Goal: Task Accomplishment & Management: Complete application form

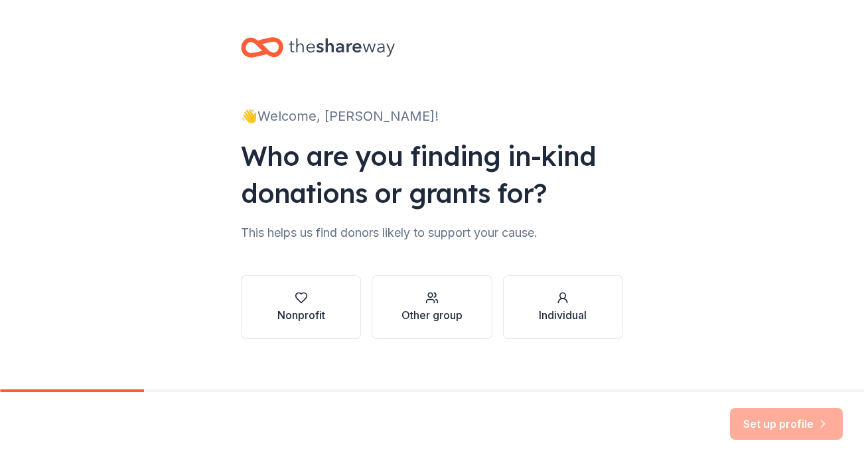
scroll to position [5, 0]
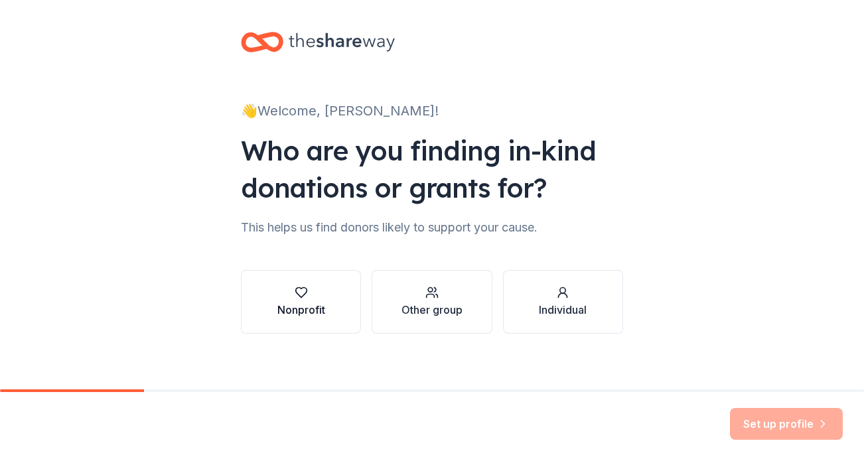
click at [277, 307] on div "Nonprofit" at bounding box center [301, 310] width 48 height 16
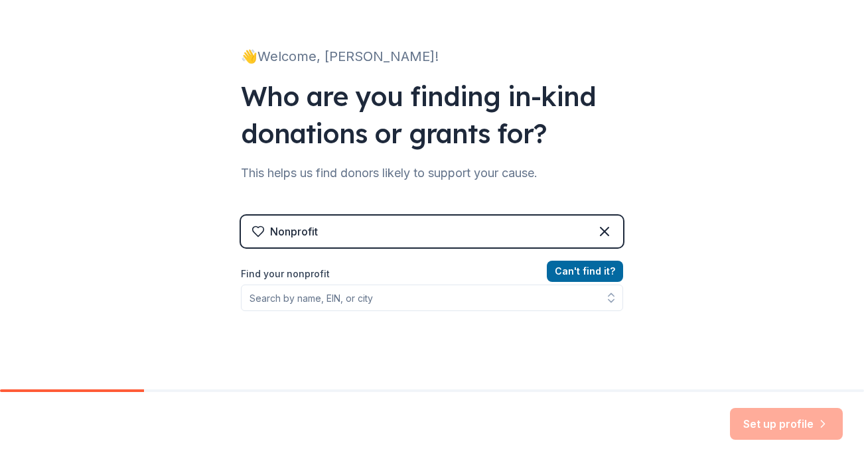
scroll to position [67, 0]
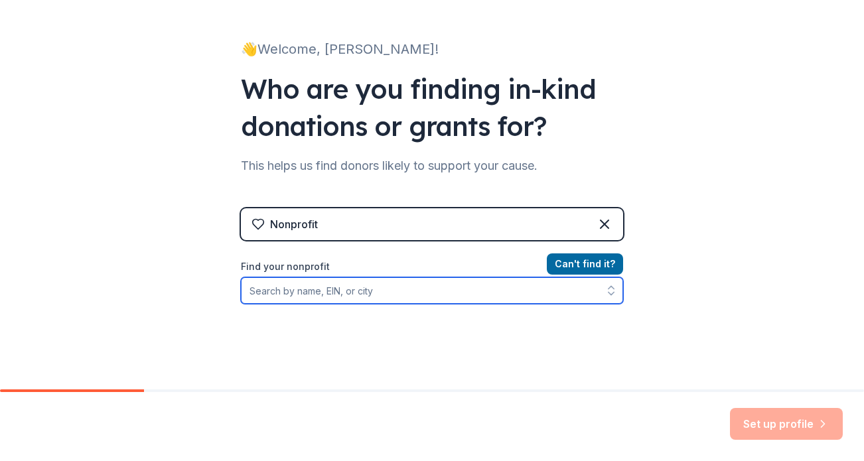
click at [376, 288] on input "Find your nonprofit" at bounding box center [432, 290] width 382 height 27
type input "T"
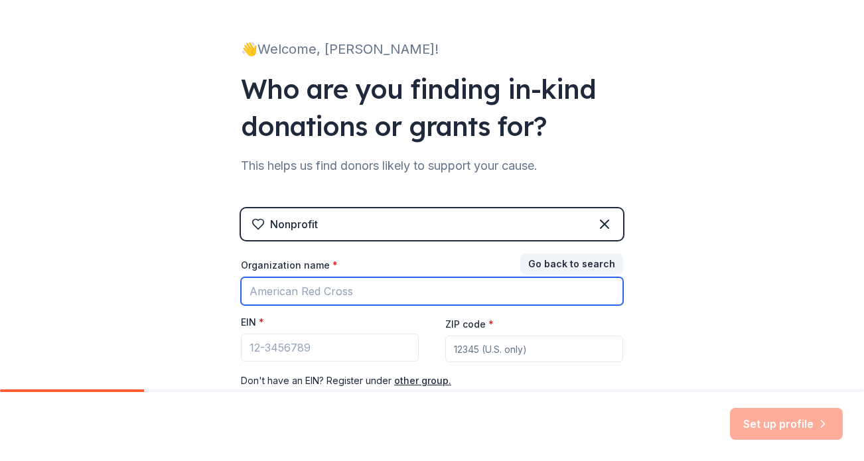
click at [376, 279] on input "Organization name *" at bounding box center [432, 291] width 382 height 28
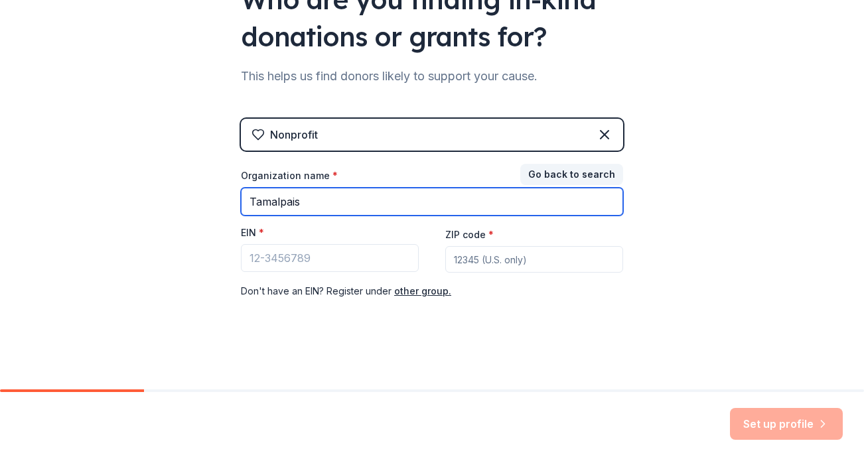
drag, startPoint x: 360, startPoint y: 210, endPoint x: 186, endPoint y: 194, distance: 175.4
click at [187, 194] on div "👋 Welcome, Krystal! Who are you finding in-kind donations or grants for? This h…" at bounding box center [432, 116] width 864 height 546
paste input "TAMALPAIS-STRAWBERRY PRESCHOOLS, INC."
type input "TAMALPAIS-STRAWBERRY PRESCHOOLS, INC."
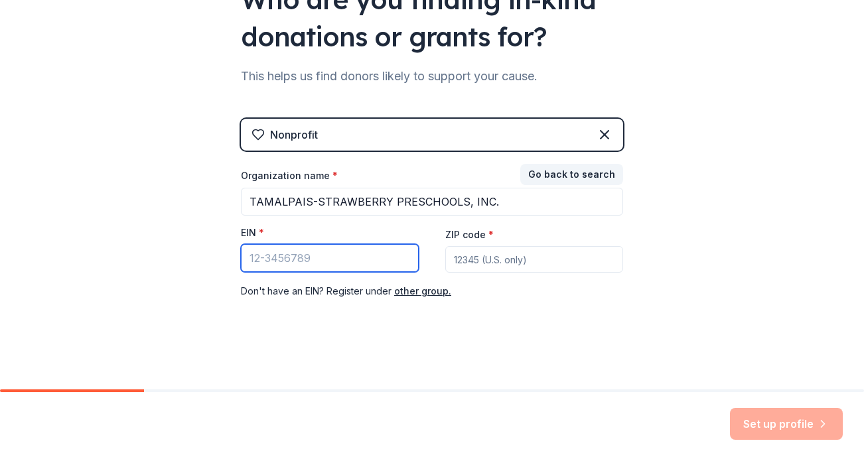
click at [368, 262] on input "EIN *" at bounding box center [330, 258] width 178 height 28
paste input "94-1375807"
type input "94-1375807"
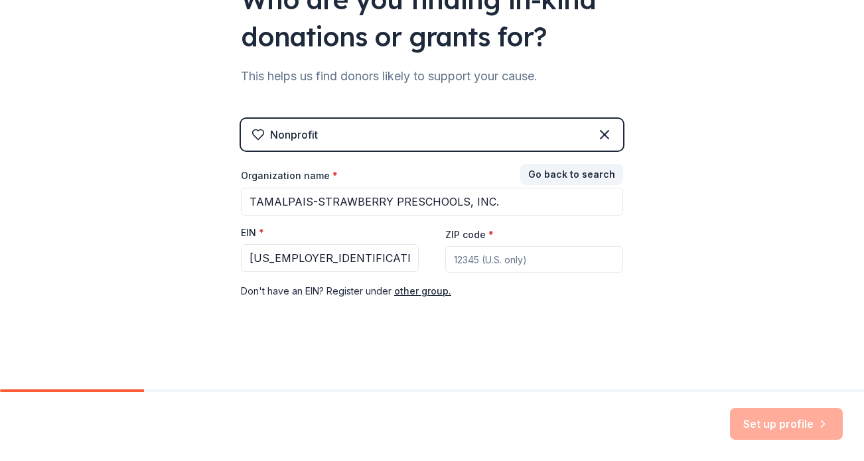
click at [479, 265] on input "ZIP code *" at bounding box center [534, 259] width 178 height 27
type input "94941"
click at [799, 433] on button "Set up profile" at bounding box center [786, 424] width 113 height 32
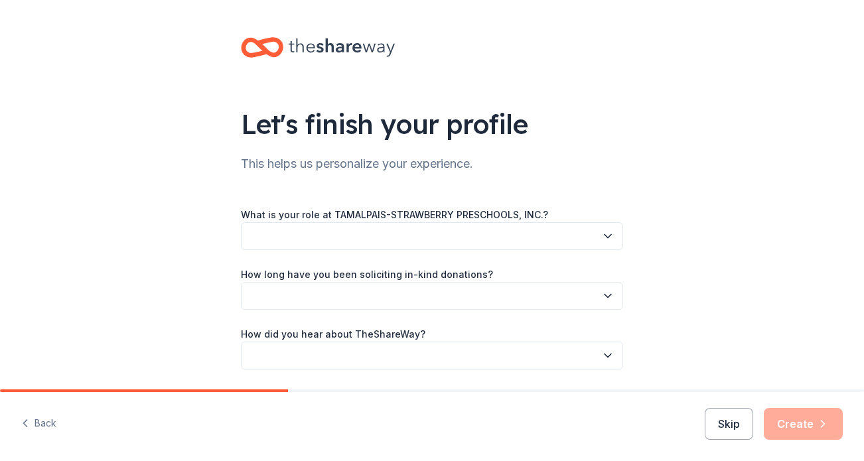
scroll to position [36, 0]
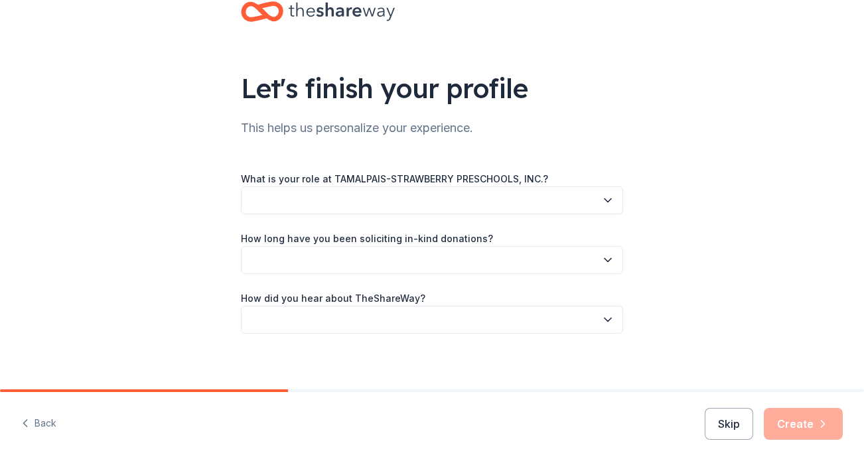
click at [532, 192] on button "button" at bounding box center [432, 201] width 382 height 28
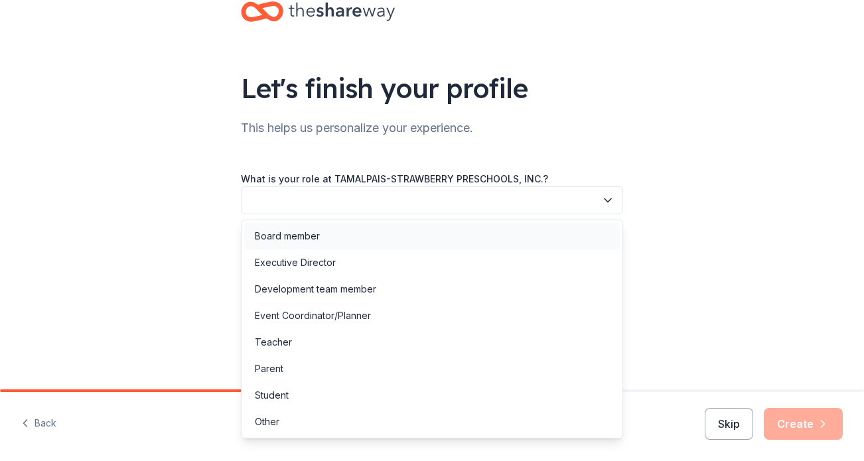
click at [477, 244] on div "Board member" at bounding box center [432, 236] width 376 height 27
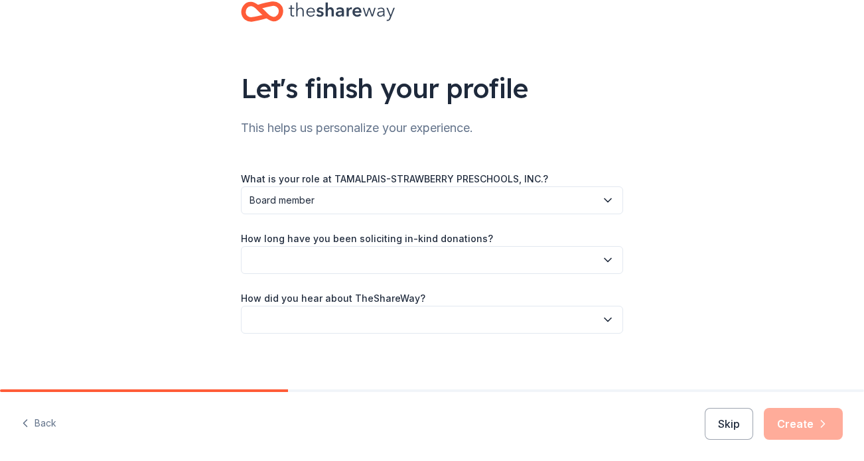
click at [463, 268] on button "button" at bounding box center [432, 260] width 382 height 28
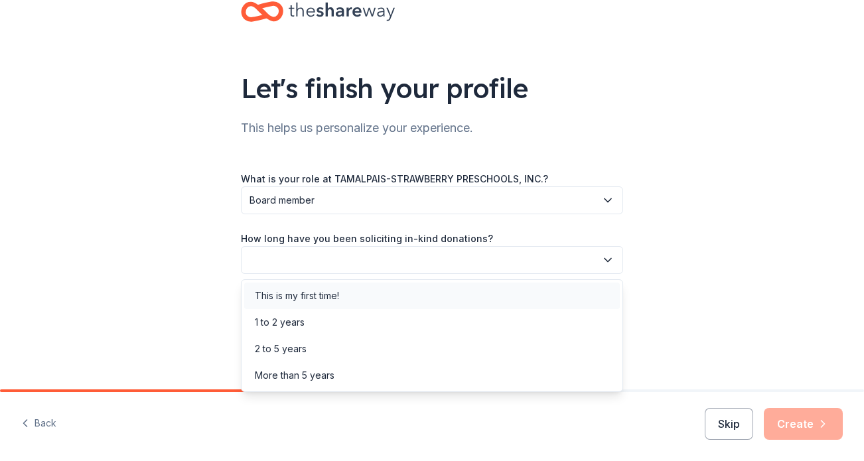
click at [475, 288] on div "This is my first time!" at bounding box center [432, 296] width 376 height 27
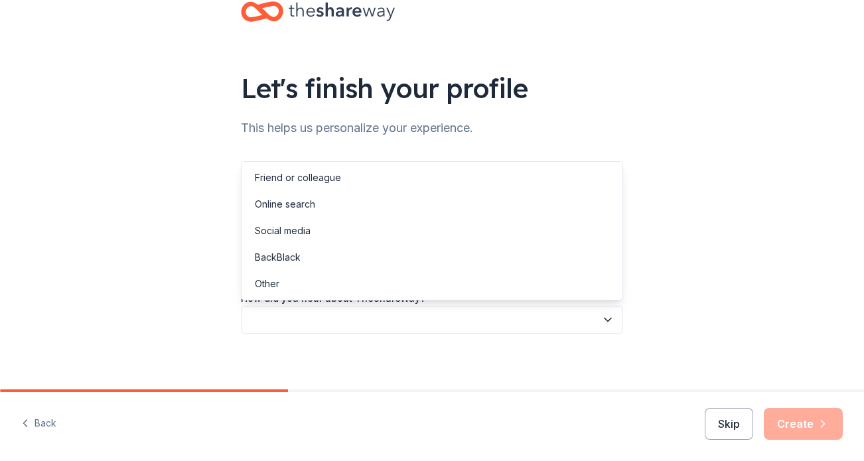
click at [476, 325] on button "button" at bounding box center [432, 320] width 382 height 28
click at [495, 284] on div "Other" at bounding box center [432, 284] width 376 height 27
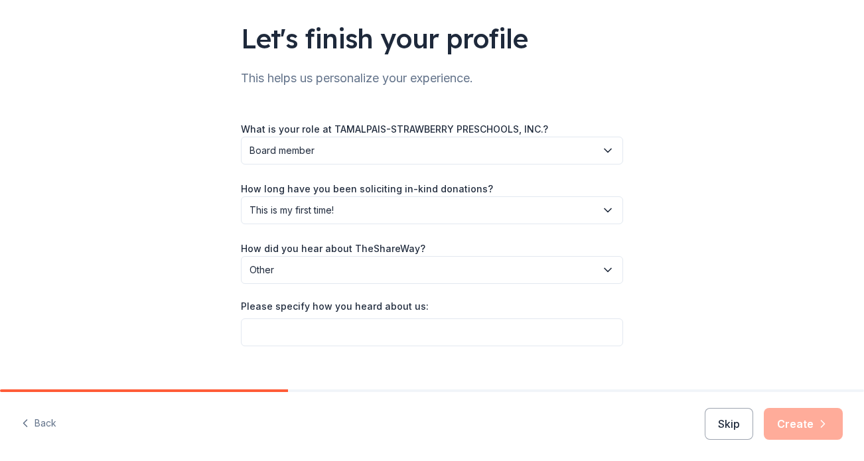
scroll to position [106, 0]
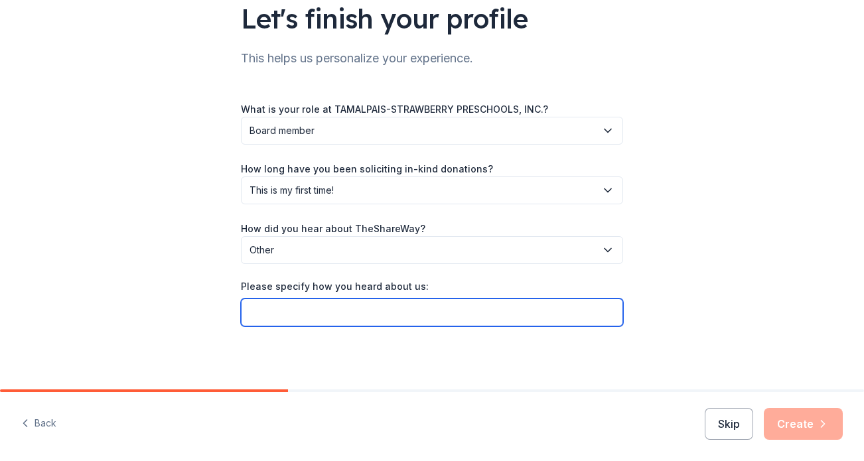
click at [494, 312] on input "Please specify how you heard about us:" at bounding box center [432, 313] width 382 height 28
type input "google"
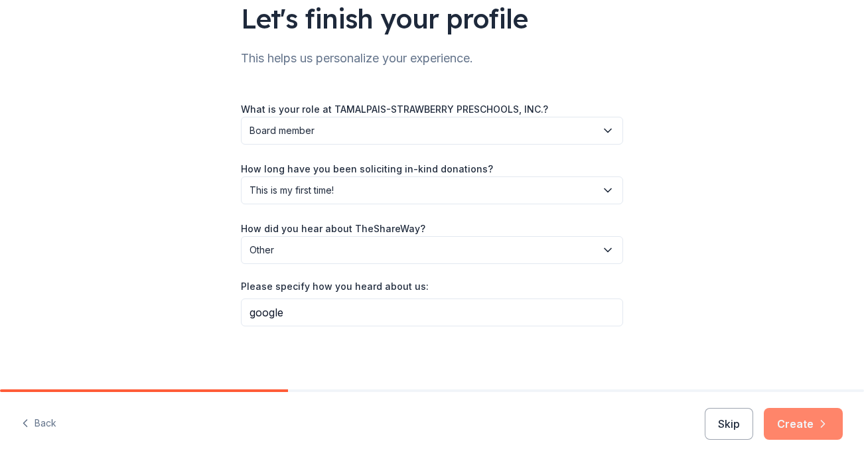
click at [810, 428] on button "Create" at bounding box center [803, 424] width 79 height 32
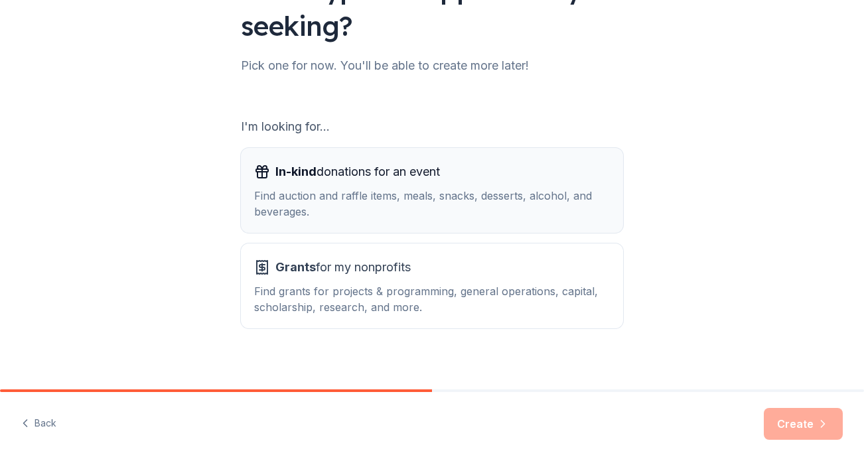
scroll to position [136, 0]
click at [561, 182] on div "In-kind donations for an event Find auction and raffle items, meals, snacks, de…" at bounding box center [432, 190] width 356 height 58
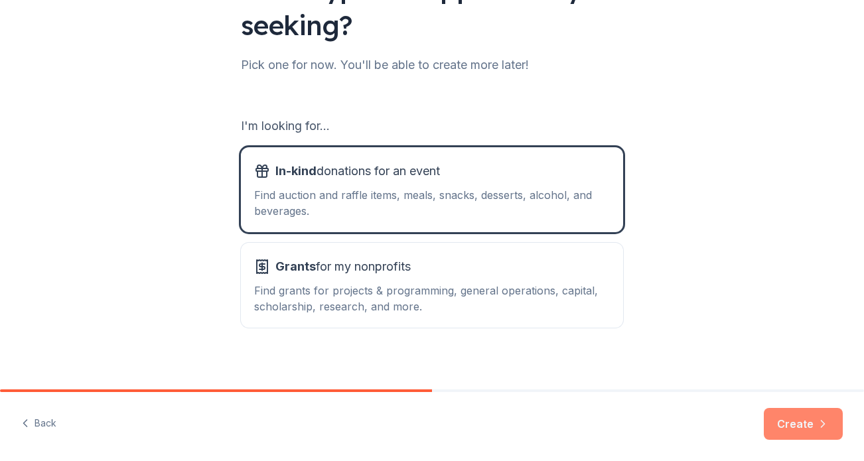
click at [796, 427] on button "Create" at bounding box center [803, 424] width 79 height 32
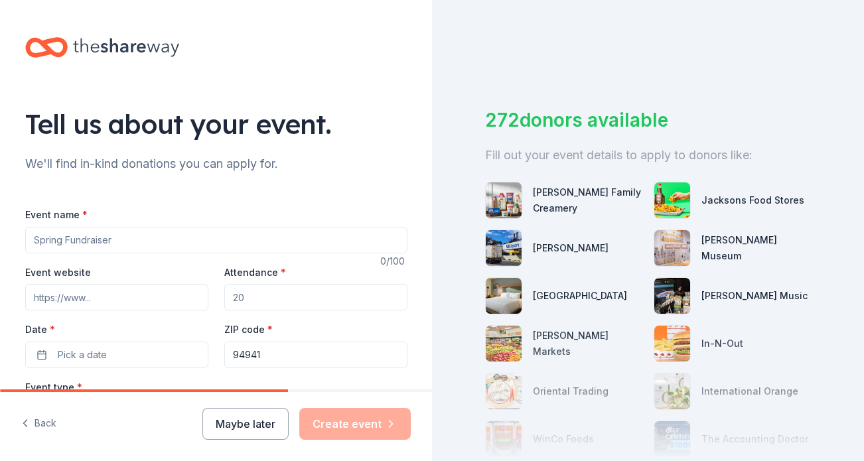
click at [317, 236] on input "Event name *" at bounding box center [216, 240] width 382 height 27
type input "Fall Fundraiser"
click at [157, 295] on input "Event website" at bounding box center [116, 297] width 183 height 27
paste input "https://tamalpaisstrawberrypreschools.org/tamalpais"
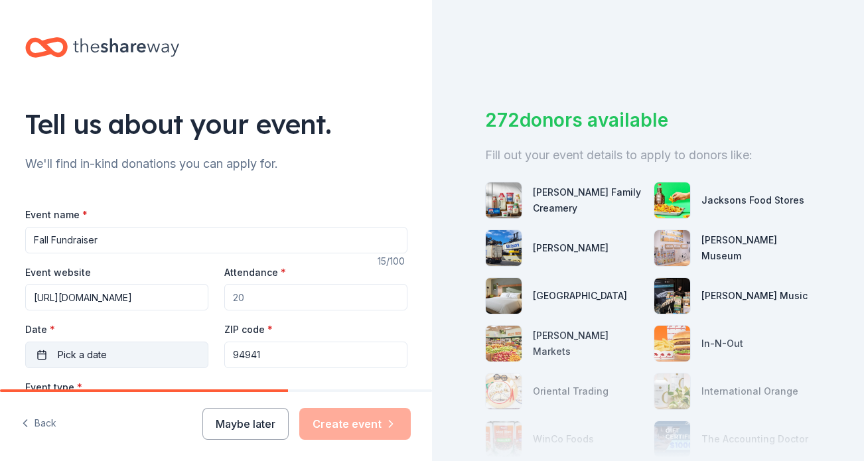
scroll to position [0, 66]
type input "https://tamalpaisstrawberrypreschools.org/tamalpais"
click at [131, 354] on button "Pick a date" at bounding box center [116, 355] width 183 height 27
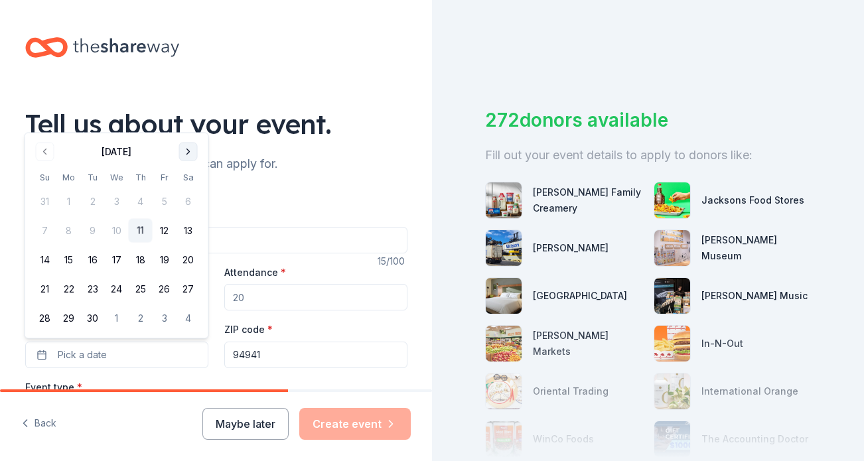
click at [185, 145] on button "Go to next month" at bounding box center [188, 152] width 19 height 19
click at [162, 286] on button "24" at bounding box center [165, 289] width 24 height 24
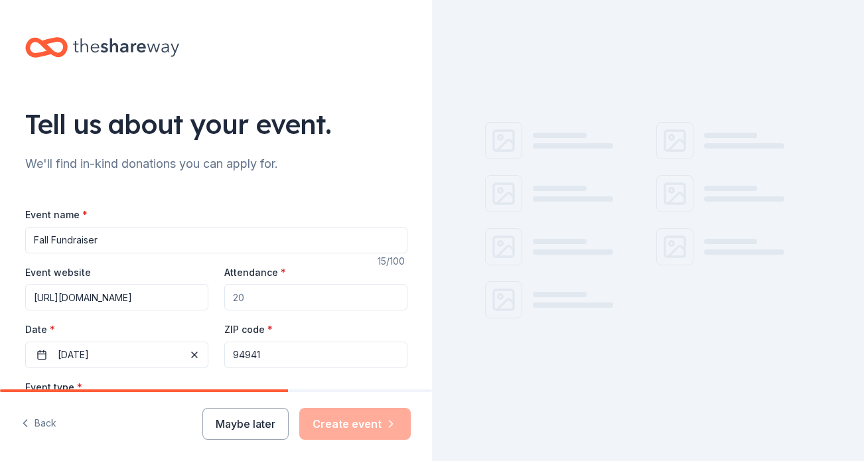
drag, startPoint x: 262, startPoint y: 299, endPoint x: 196, endPoint y: 292, distance: 65.5
click at [198, 293] on div "Event website https://tamalpaisstrawberrypreschools.org/tamalpais Attendance * …" at bounding box center [216, 316] width 382 height 104
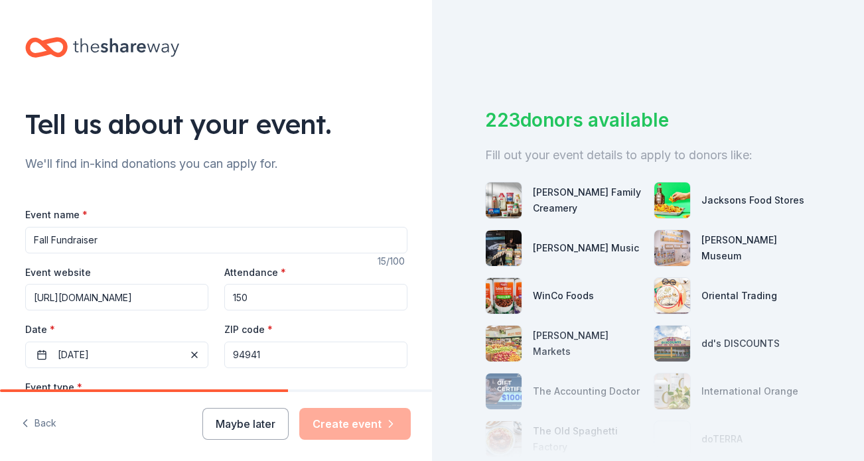
type input "150"
drag, startPoint x: 283, startPoint y: 353, endPoint x: 185, endPoint y: 345, distance: 98.6
click at [185, 347] on div "Event website https://tamalpaisstrawberrypreschools.org/tamalpais Attendance * …" at bounding box center [216, 316] width 382 height 104
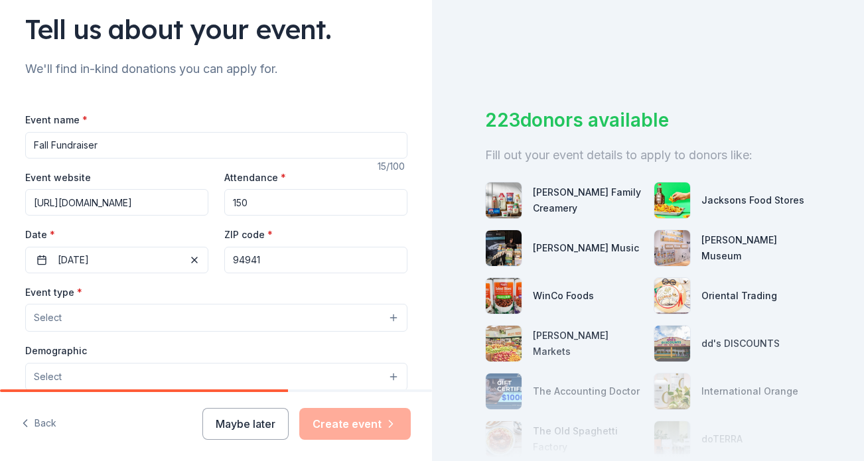
scroll to position [98, 0]
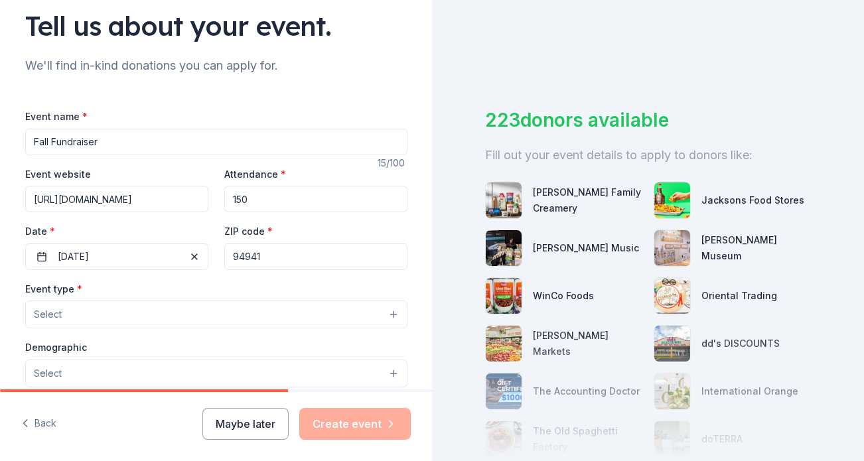
click at [219, 311] on button "Select" at bounding box center [216, 315] width 382 height 28
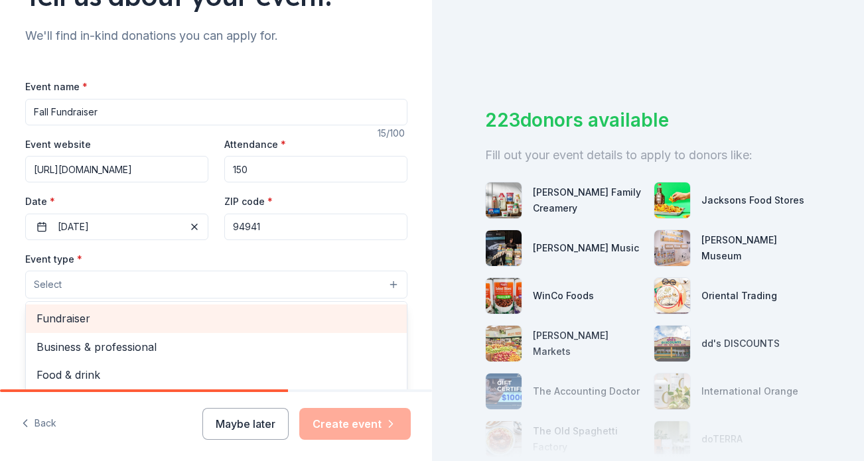
click at [219, 318] on span "Fundraiser" at bounding box center [217, 318] width 360 height 17
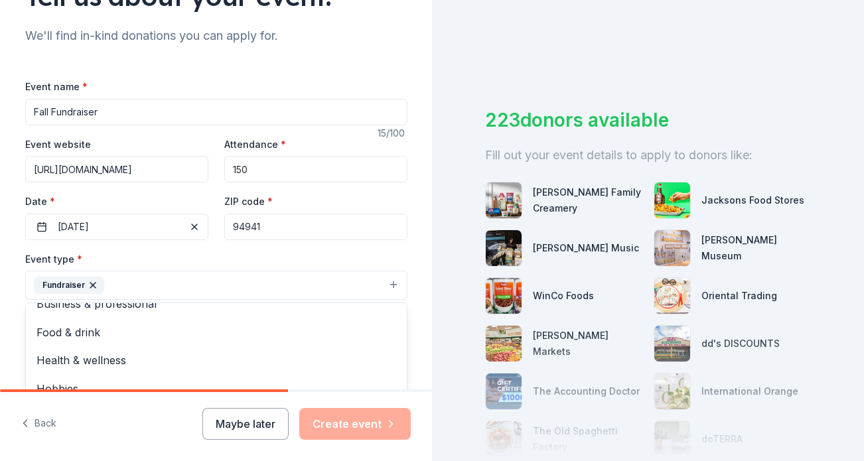
click at [382, 260] on div "Event type * Fundraiser Business & professional Food & drink Health & wellness …" at bounding box center [216, 276] width 382 height 50
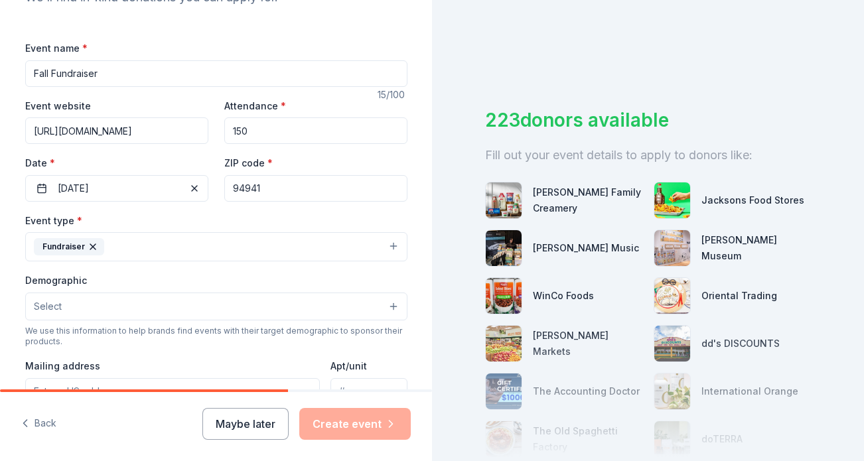
scroll to position [179, 0]
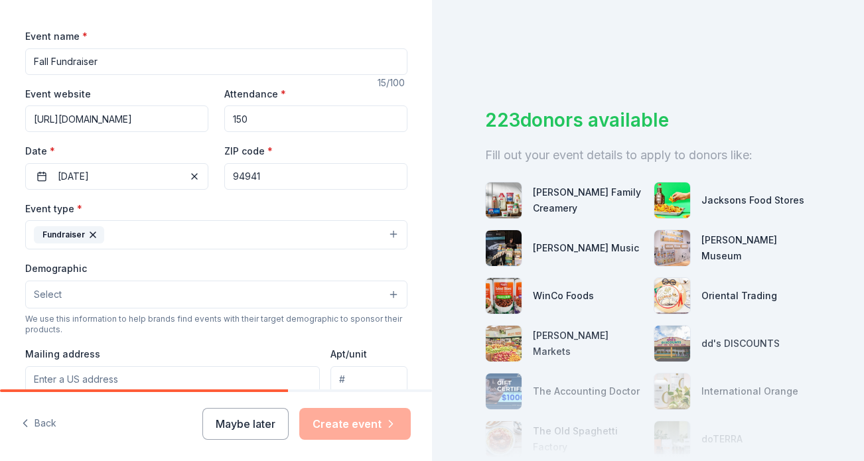
click at [368, 299] on button "Select" at bounding box center [216, 295] width 382 height 28
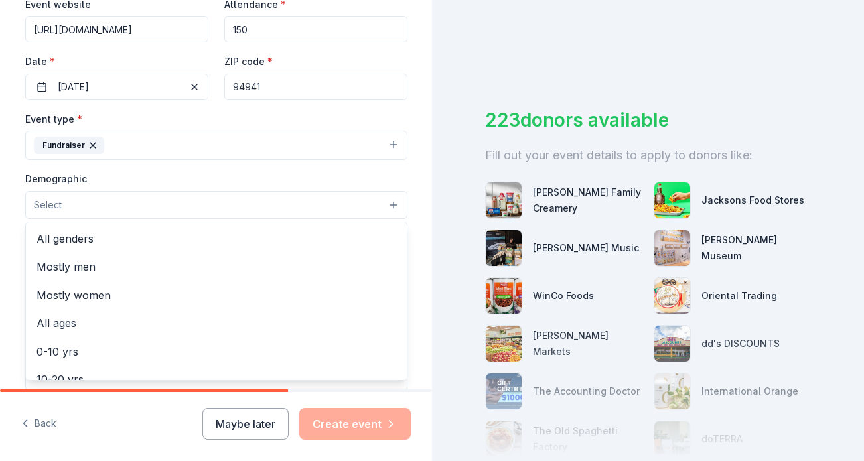
scroll to position [275, 0]
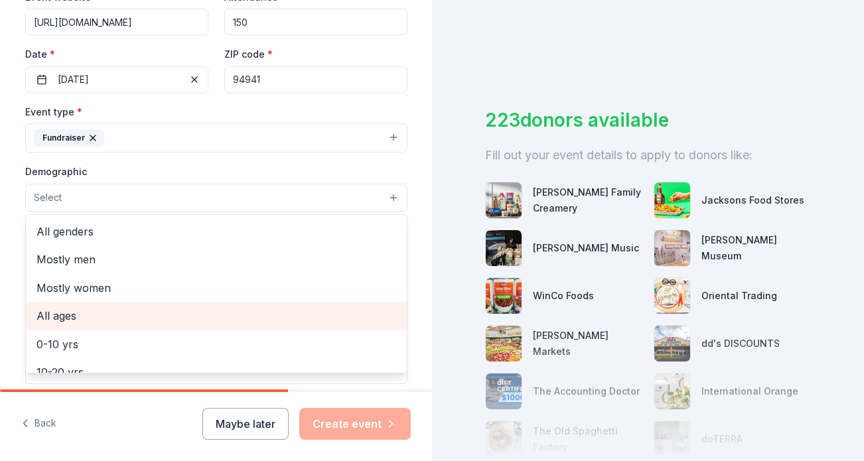
click at [281, 319] on span "All ages" at bounding box center [217, 315] width 360 height 17
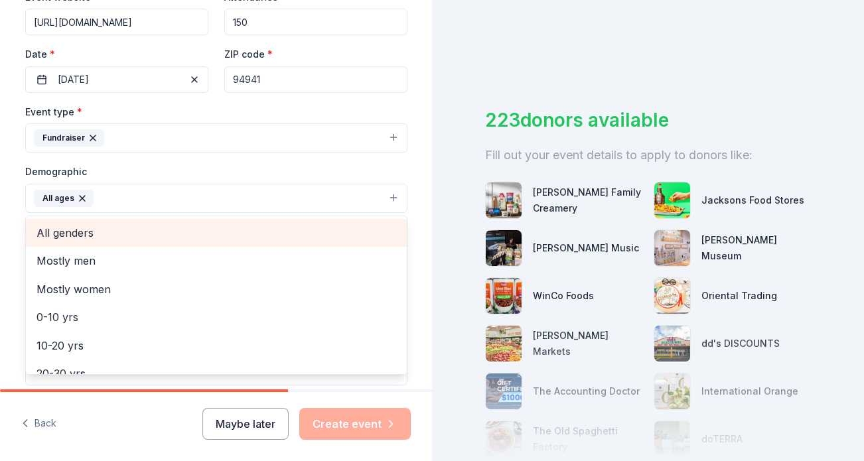
click at [304, 222] on div "All genders" at bounding box center [216, 233] width 381 height 28
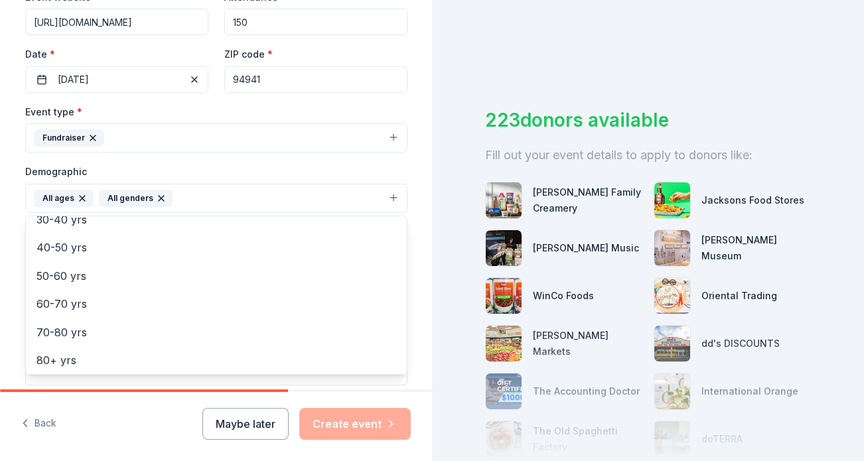
scroll to position [157, 0]
click at [430, 375] on div "Tell us about your event. We'll find in-kind donations you can apply for. Event…" at bounding box center [216, 168] width 432 height 886
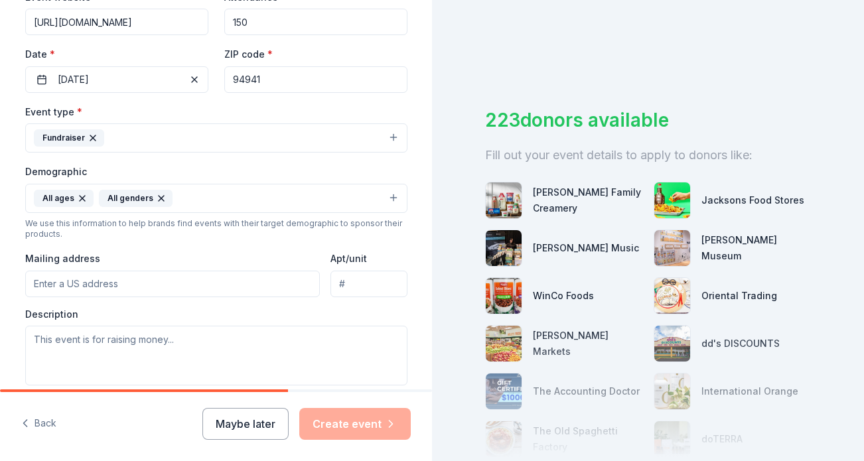
scroll to position [289, 0]
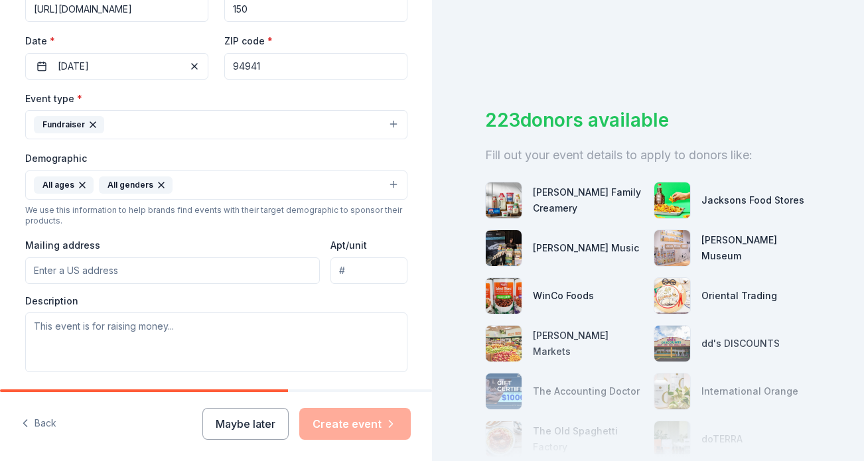
click at [147, 267] on input "Mailing address" at bounding box center [172, 271] width 295 height 27
paste input "PO BOX 1012"
click at [191, 251] on div "Mailing address PO BOX 1012, Mill Valley" at bounding box center [172, 260] width 295 height 47
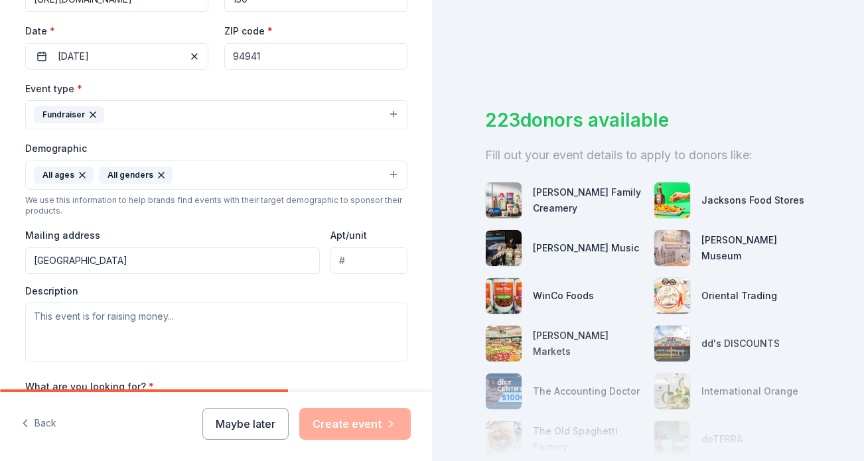
scroll to position [302, 0]
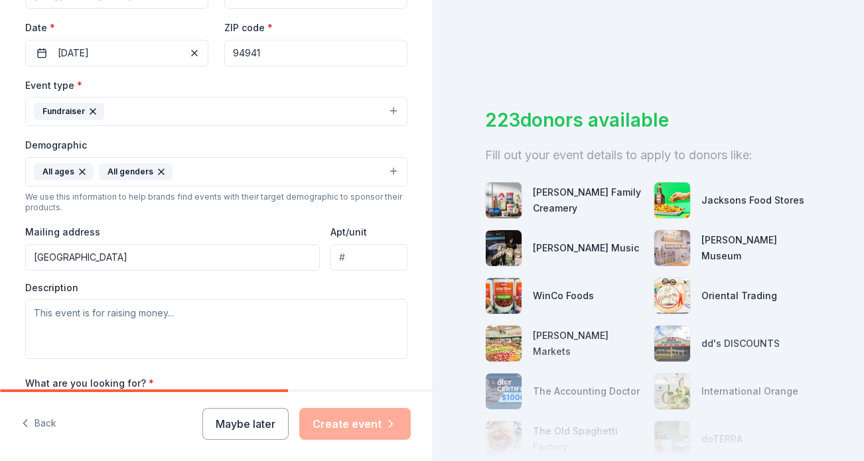
click at [190, 260] on input "PO BOX 1012, Mill Valley" at bounding box center [172, 257] width 295 height 27
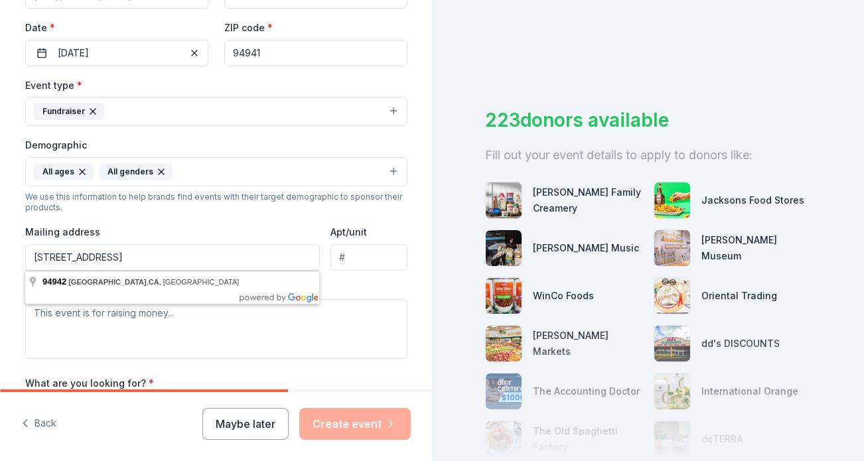
type input "PO BOX 1012, Mill Valley, CA 94942"
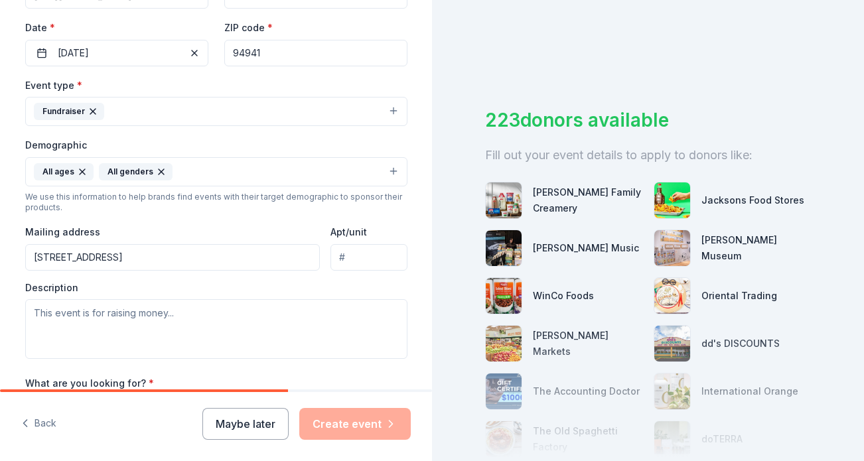
click at [229, 232] on div "Mailing address PO BOX 1012, Mill Valley, CA 94942" at bounding box center [172, 247] width 295 height 47
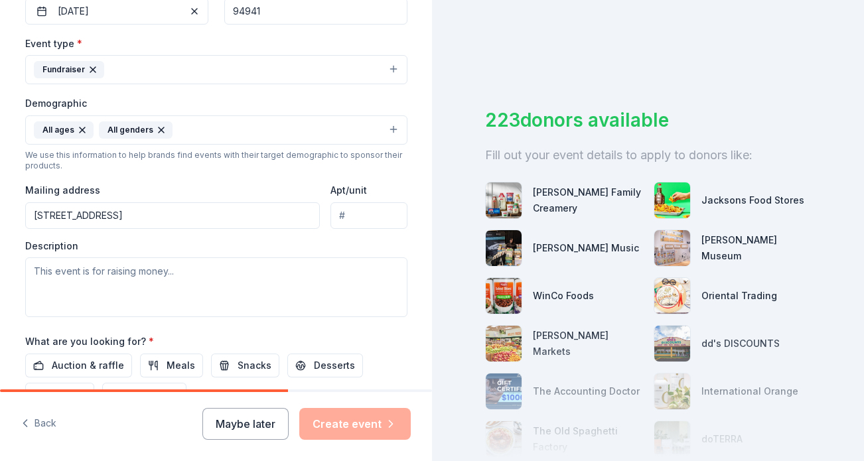
scroll to position [361, 0]
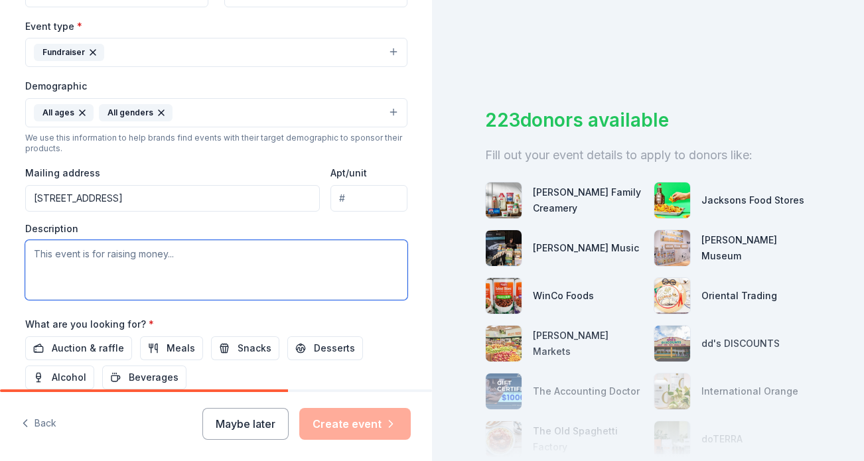
click at [272, 275] on textarea at bounding box center [216, 270] width 382 height 60
paste textarea "The funds we raise go directly to enriching their daily experience—funding ever…"
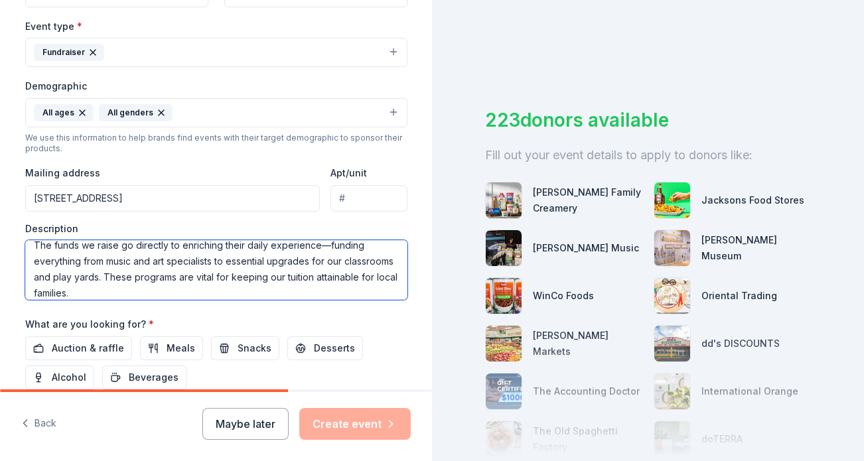
scroll to position [16, 0]
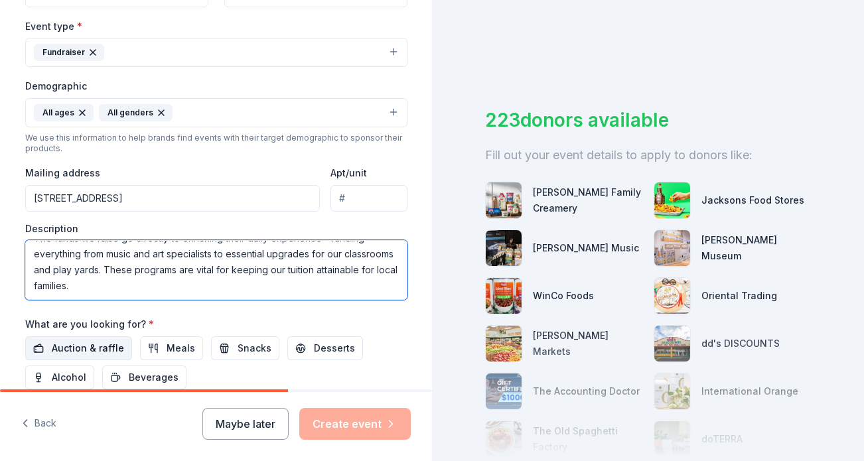
type textarea "The funds we raise go directly to enriching their daily experience—funding ever…"
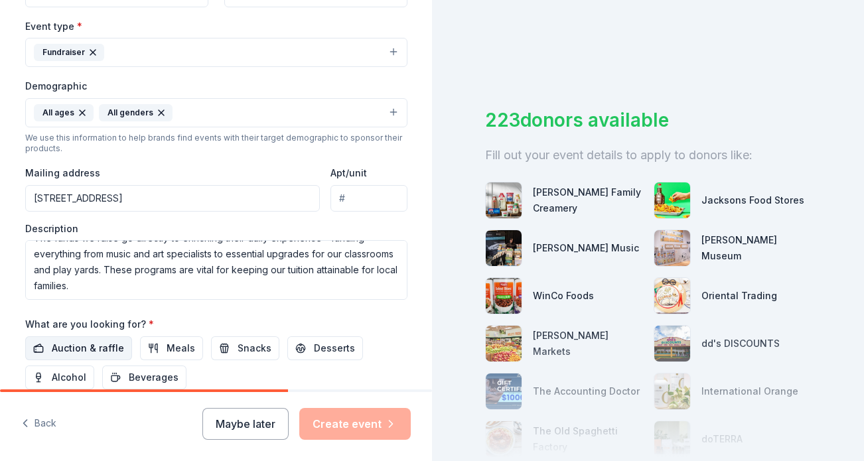
click at [117, 348] on span "Auction & raffle" at bounding box center [88, 349] width 72 height 16
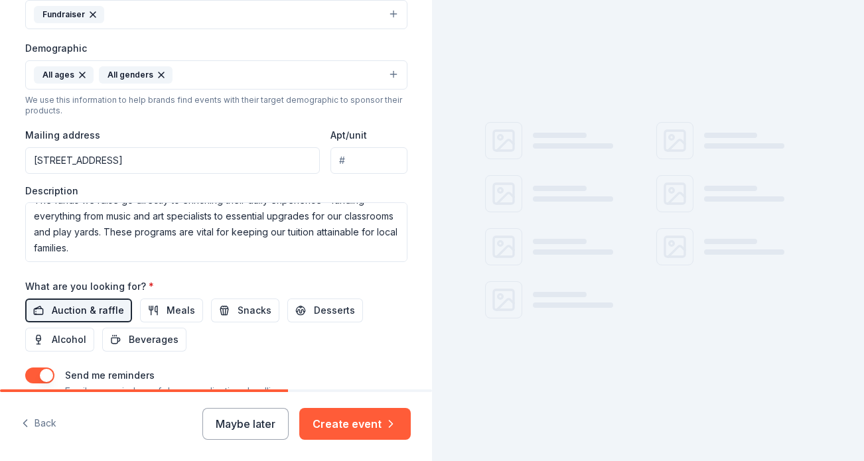
scroll to position [411, 0]
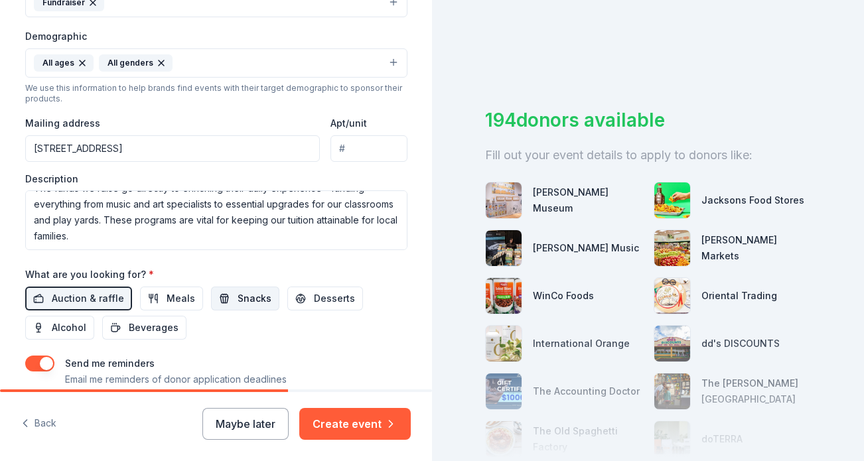
click at [249, 307] on button "Snacks" at bounding box center [245, 299] width 68 height 24
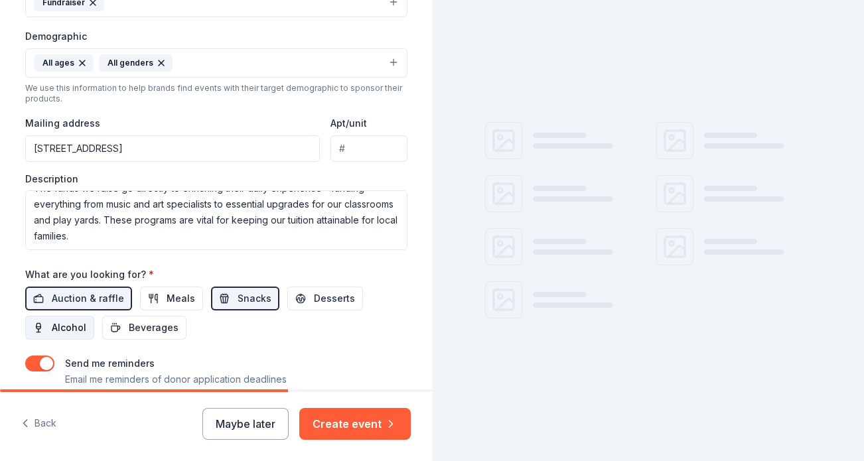
click at [54, 332] on span "Alcohol" at bounding box center [69, 328] width 35 height 16
click at [167, 303] on span "Meals" at bounding box center [181, 299] width 29 height 16
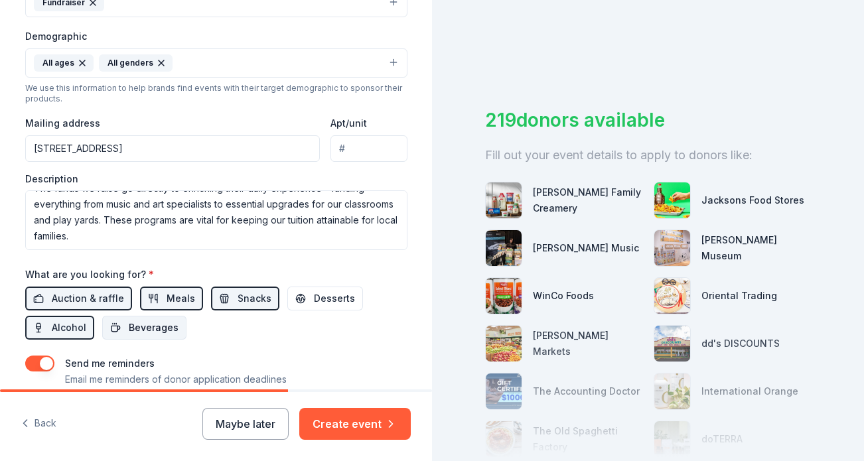
click at [155, 336] on button "Beverages" at bounding box center [144, 328] width 84 height 24
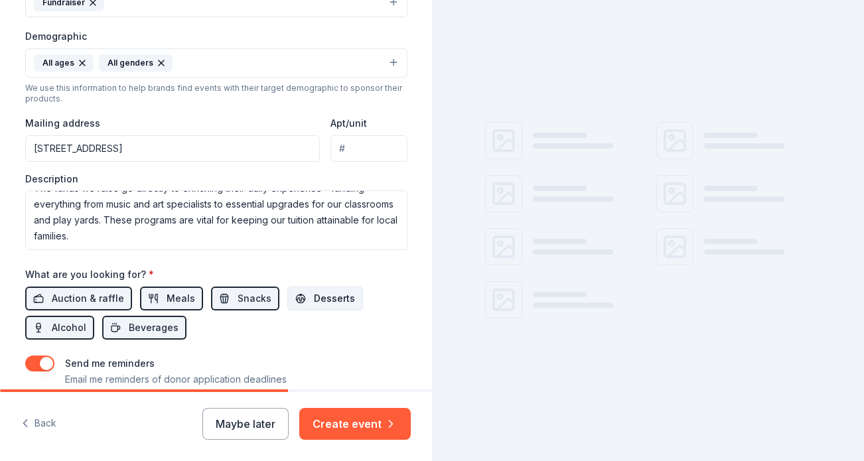
click at [346, 303] on button "Desserts" at bounding box center [325, 299] width 76 height 24
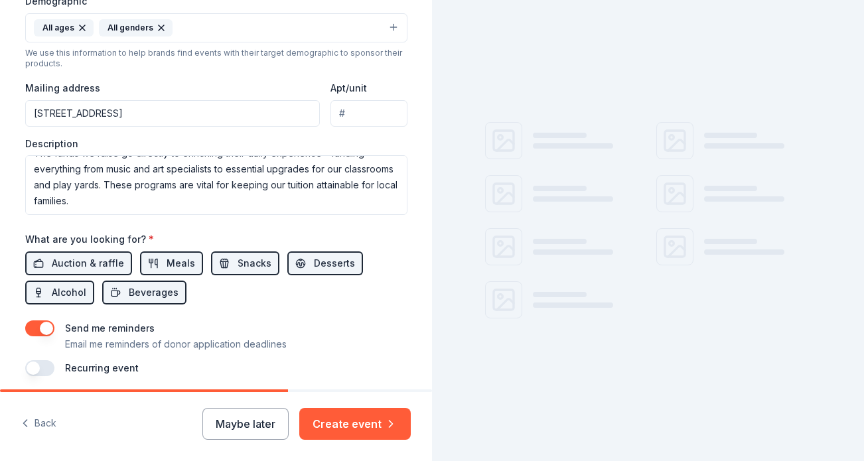
scroll to position [459, 0]
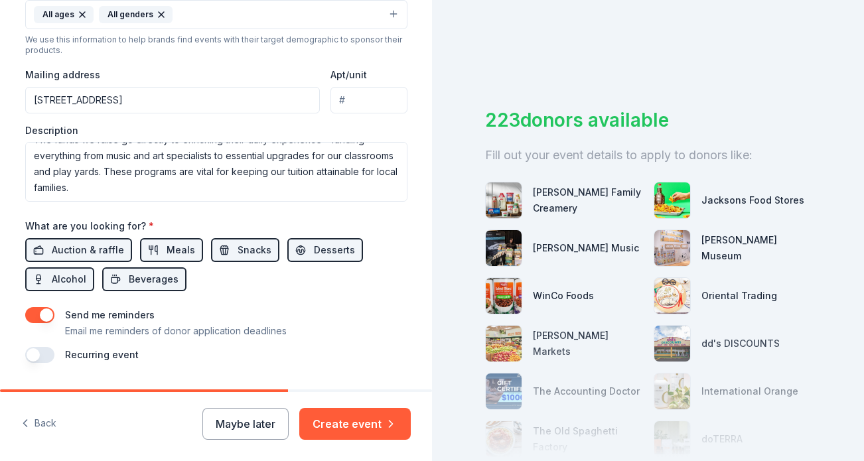
click at [40, 315] on button "button" at bounding box center [39, 315] width 29 height 16
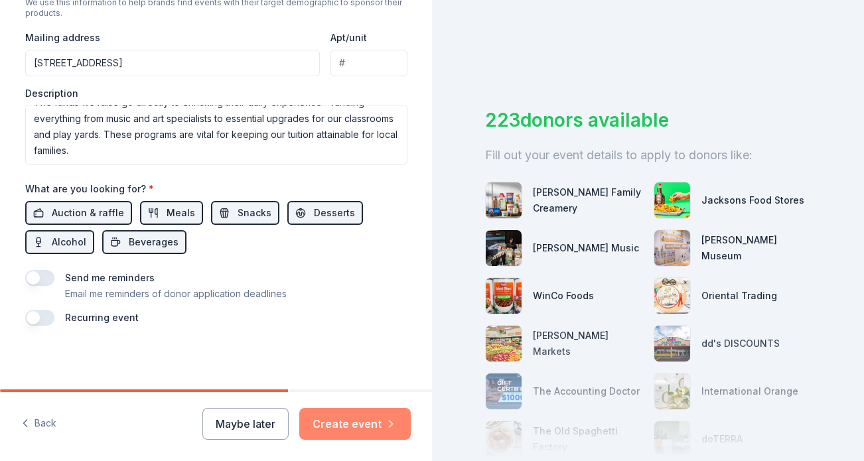
click at [349, 415] on button "Create event" at bounding box center [355, 424] width 112 height 32
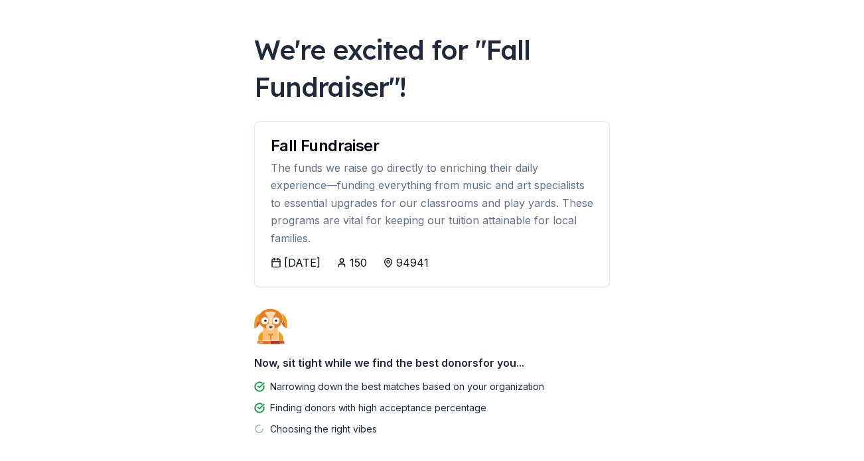
scroll to position [64, 0]
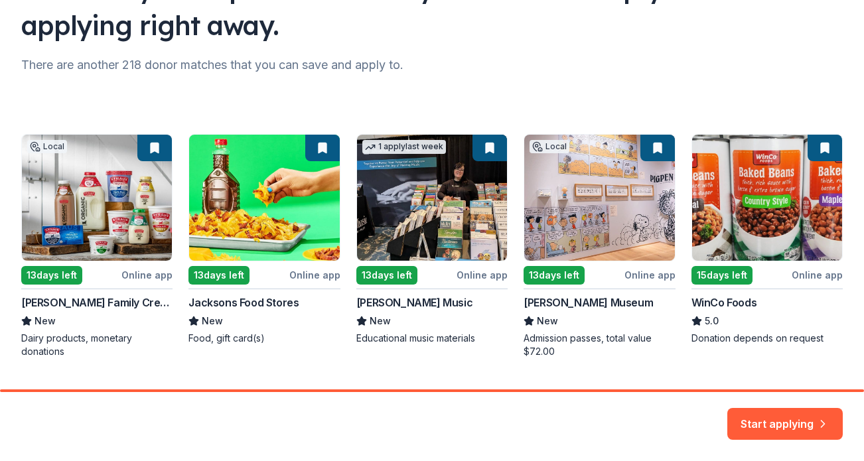
scroll to position [142, 0]
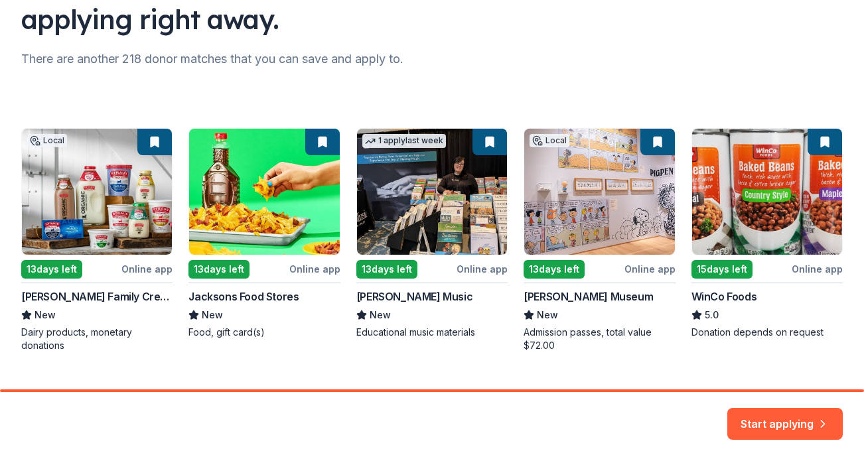
click at [560, 220] on div "Local 13 days left Online app Straus Family Creamery New Dairy products, moneta…" at bounding box center [432, 240] width 822 height 224
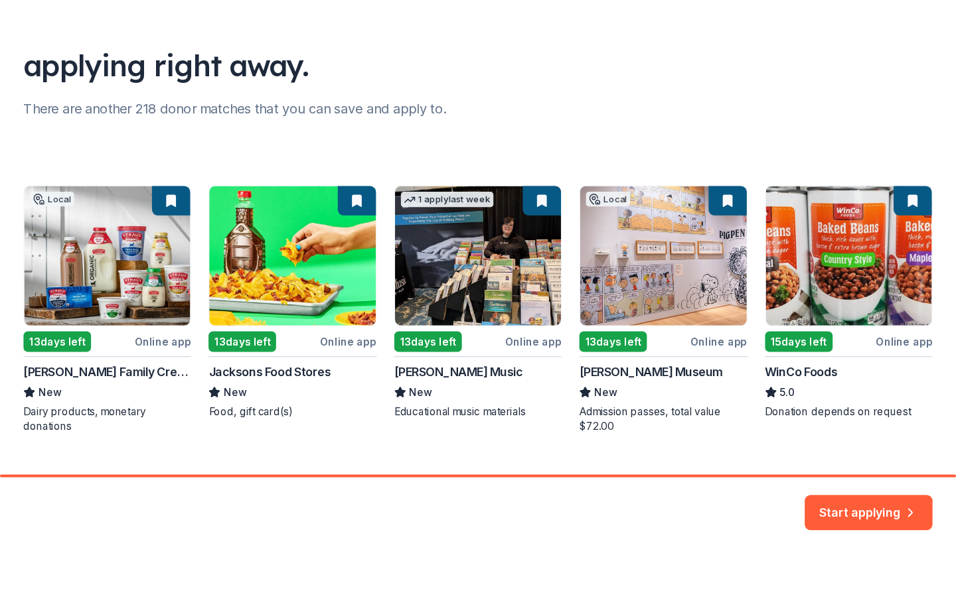
scroll to position [169, 0]
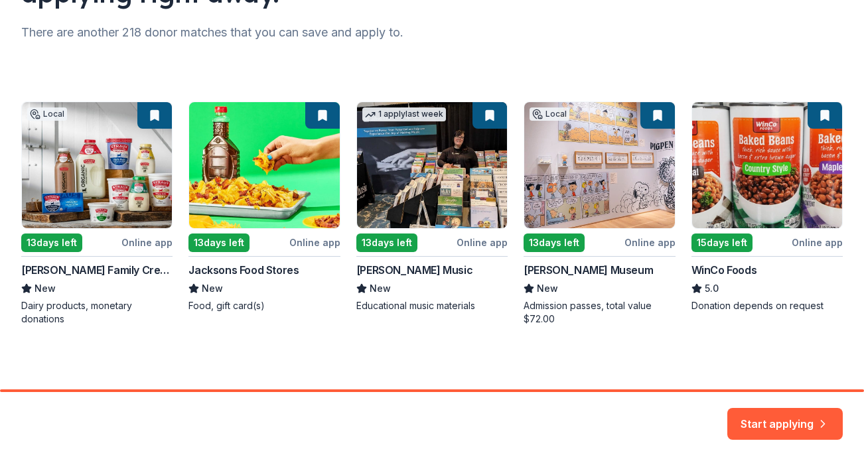
click at [656, 242] on div "Local 13 days left Online app Straus Family Creamery New Dairy products, moneta…" at bounding box center [432, 214] width 822 height 224
click at [637, 172] on div "Local 13 days left Online app Straus Family Creamery New Dairy products, moneta…" at bounding box center [432, 214] width 822 height 224
click at [789, 426] on button "Start applying" at bounding box center [786, 416] width 116 height 32
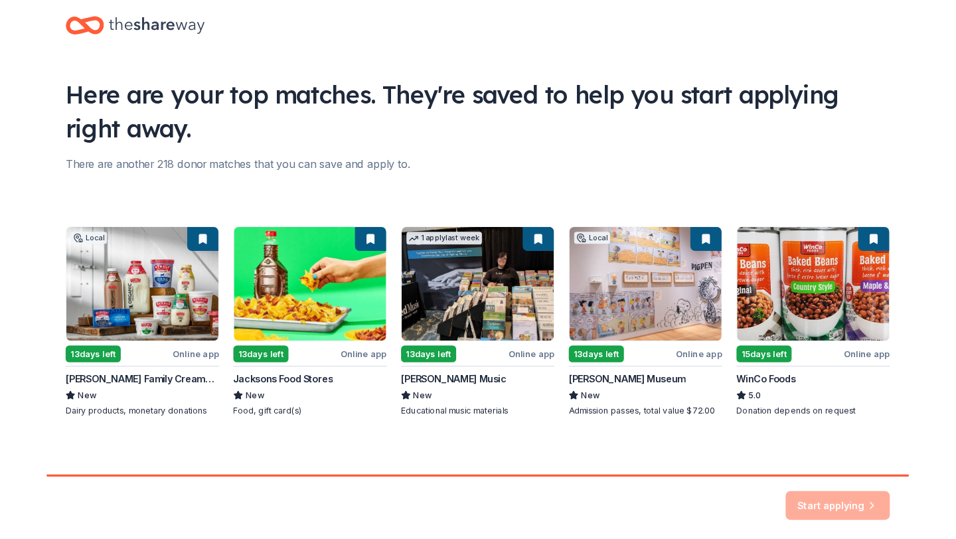
scroll to position [78, 0]
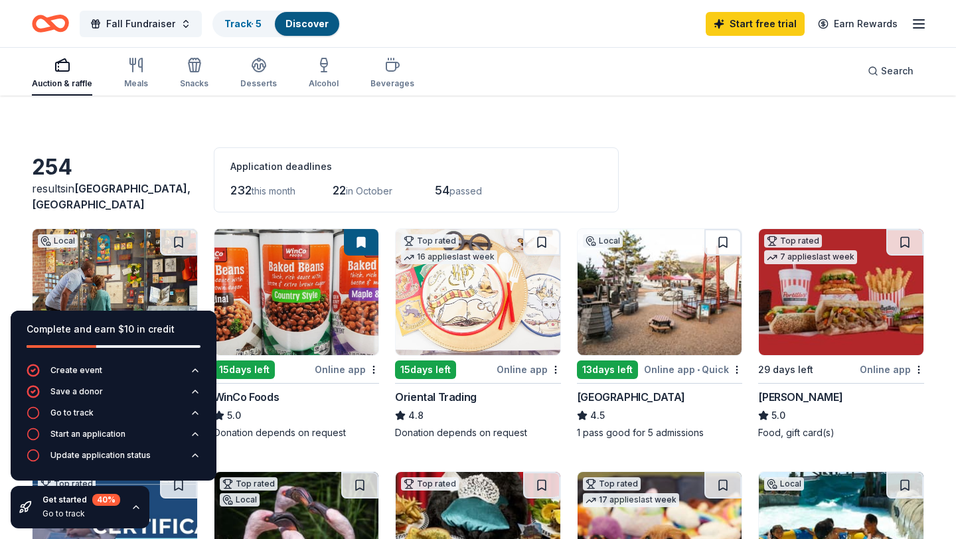
scroll to position [17, 0]
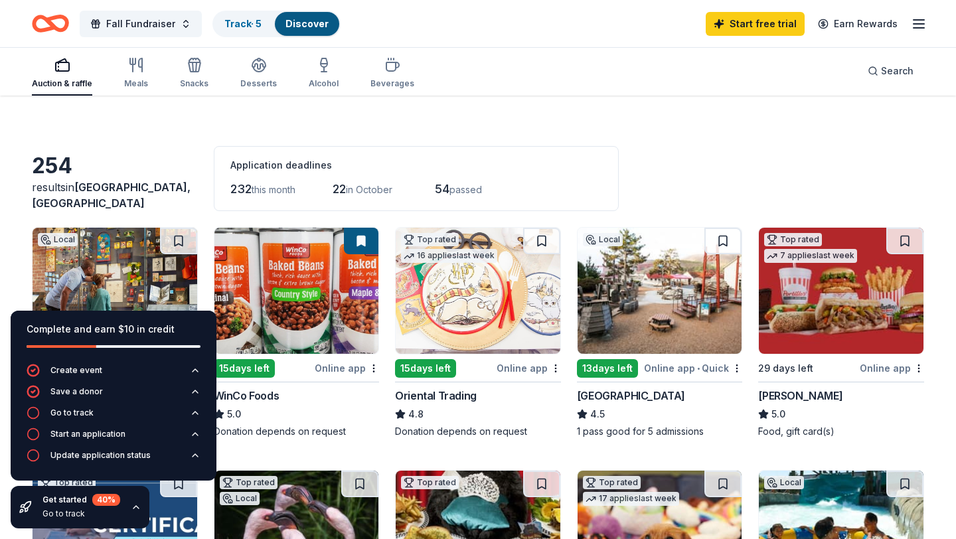
click at [449, 193] on span "54" at bounding box center [442, 189] width 15 height 14
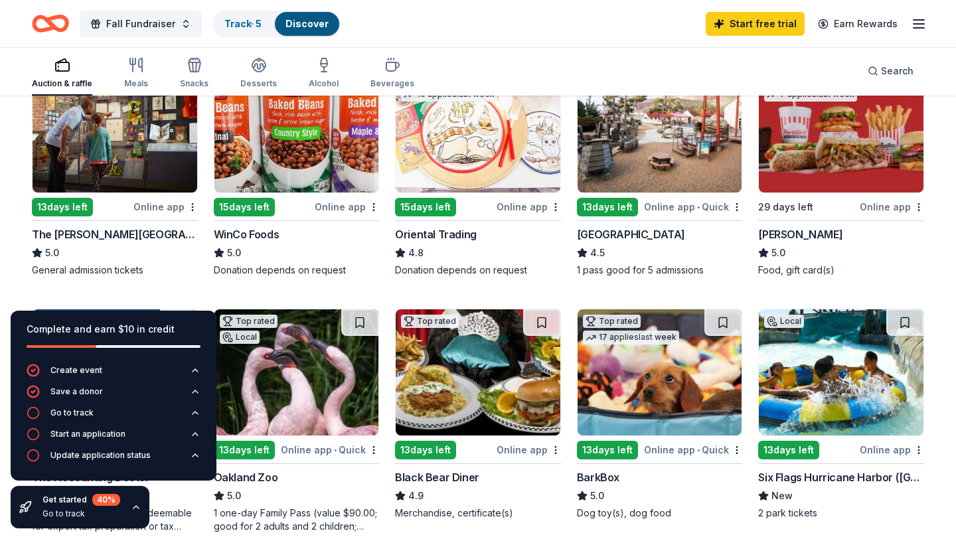
scroll to position [187, 0]
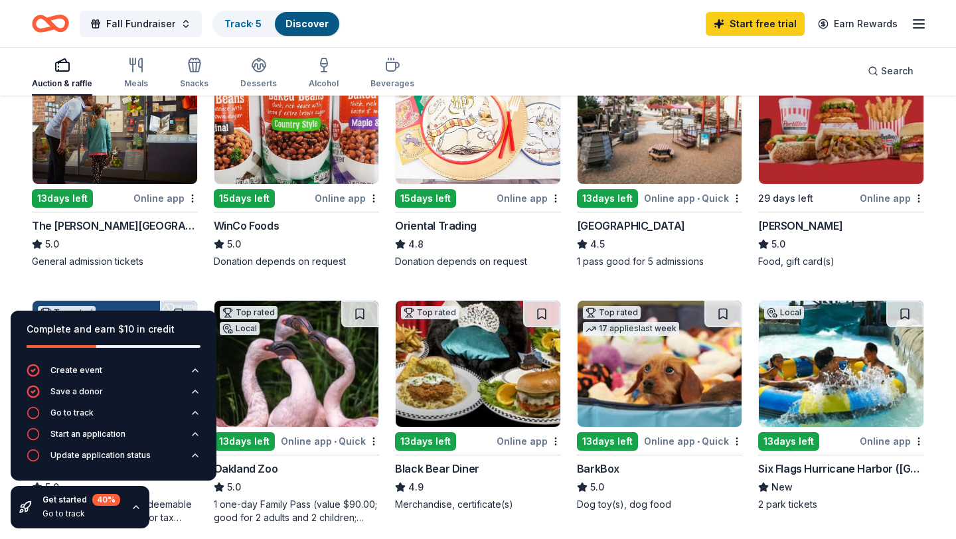
click at [156, 200] on div "Online app" at bounding box center [165, 198] width 64 height 17
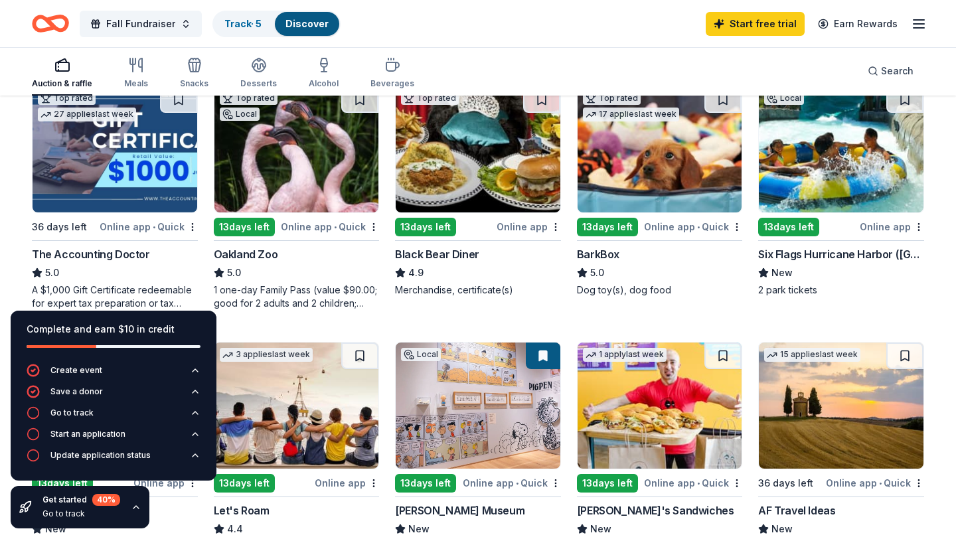
scroll to position [412, 0]
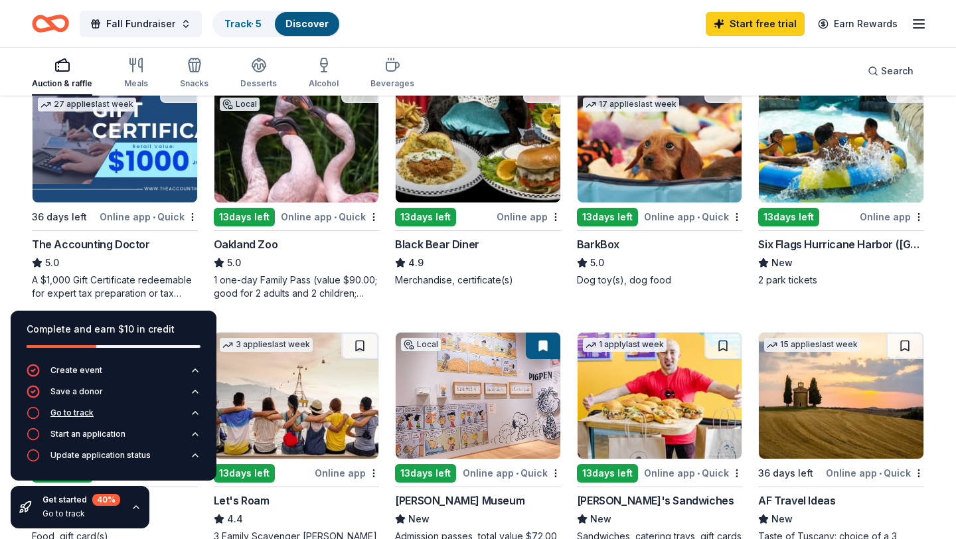
click at [73, 418] on div "Go to track" at bounding box center [71, 413] width 43 height 11
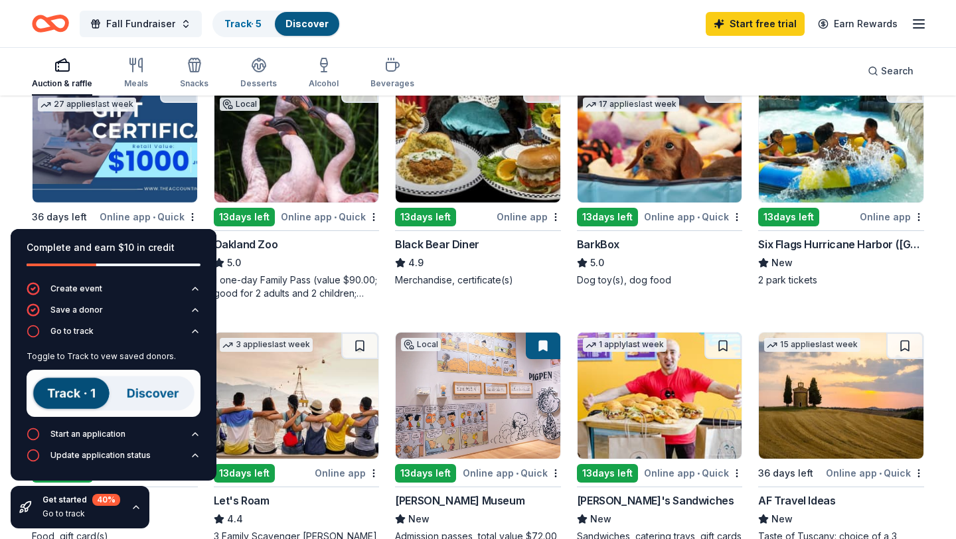
click at [78, 396] on img at bounding box center [114, 393] width 174 height 47
click at [155, 398] on img at bounding box center [114, 393] width 174 height 47
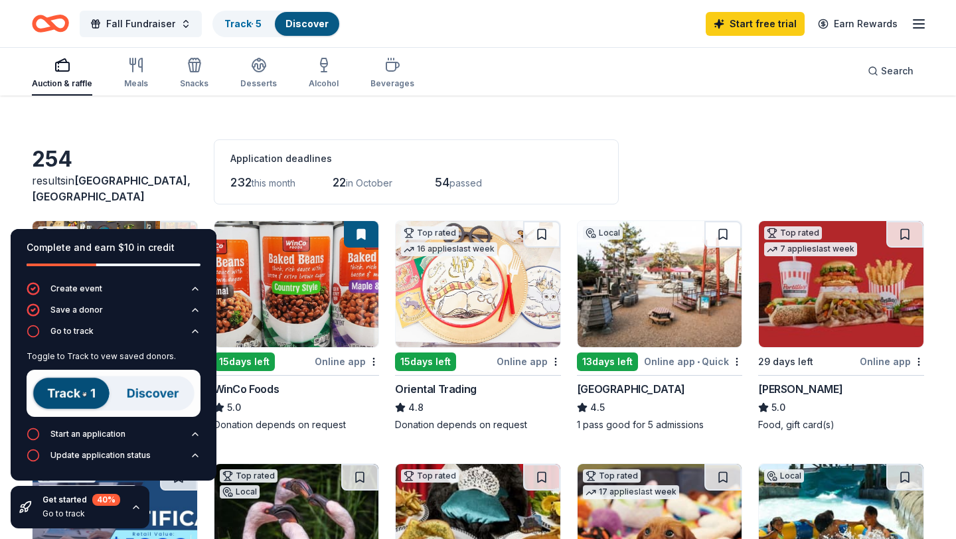
scroll to position [0, 0]
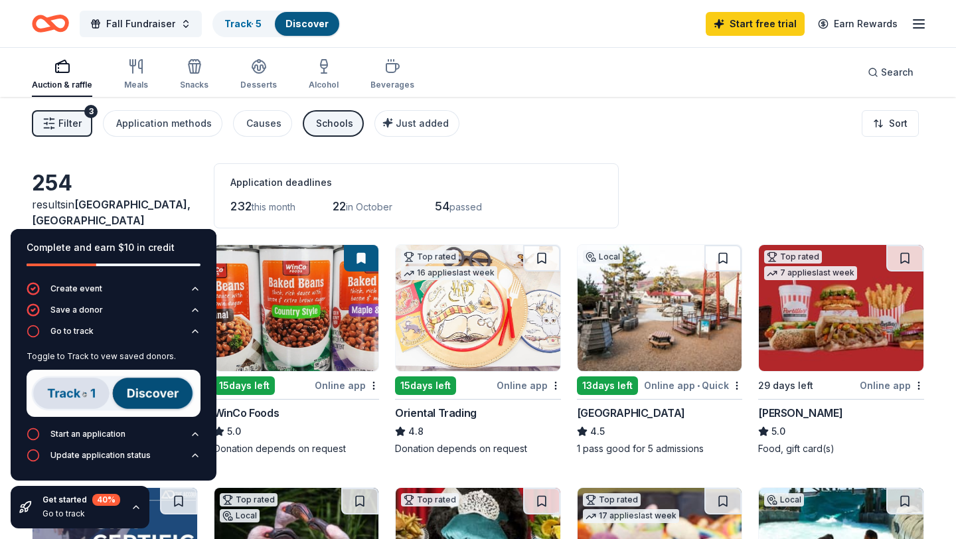
click at [65, 76] on div "Auction & raffle" at bounding box center [62, 74] width 60 height 32
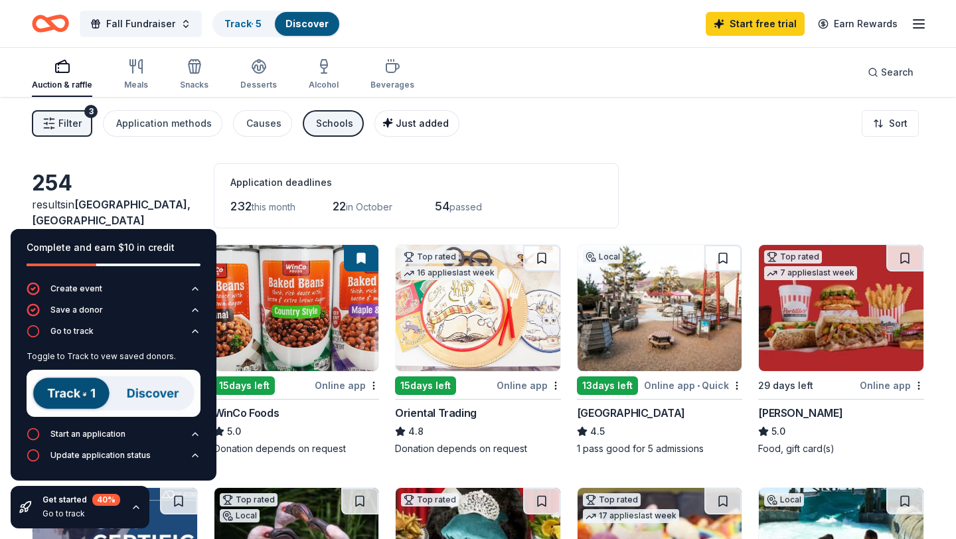
click at [400, 125] on span "Just added" at bounding box center [422, 122] width 53 height 11
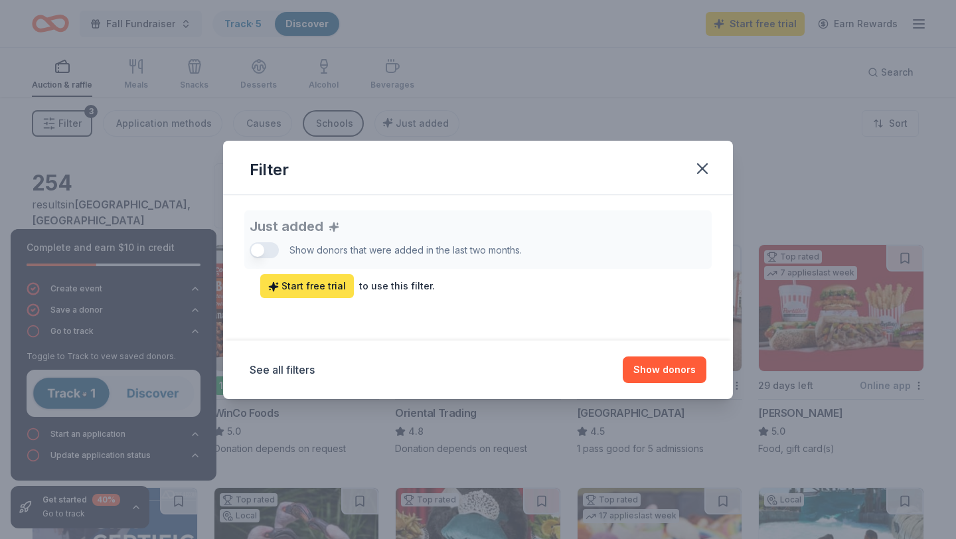
click at [331, 285] on span "Start free trial" at bounding box center [307, 286] width 78 height 16
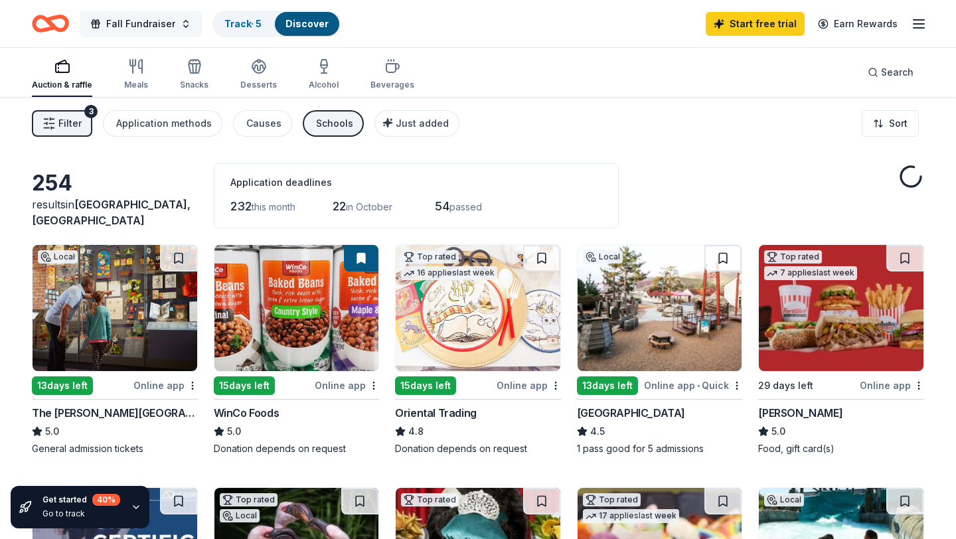
click at [165, 21] on span "Fall Fundraiser" at bounding box center [140, 24] width 69 height 16
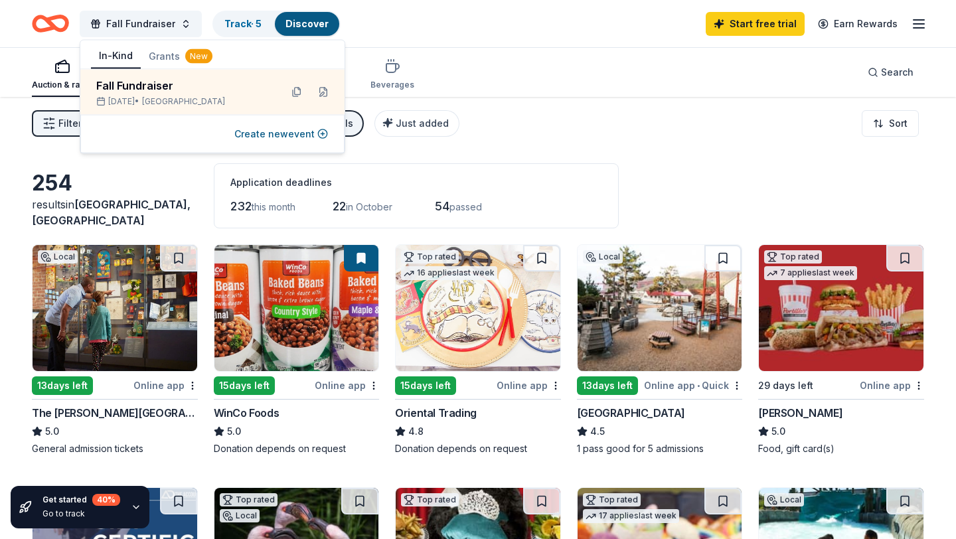
click at [160, 172] on div "254 results in Mill Valley, CA Application deadlines 232 this month 22 in Octob…" at bounding box center [478, 195] width 892 height 65
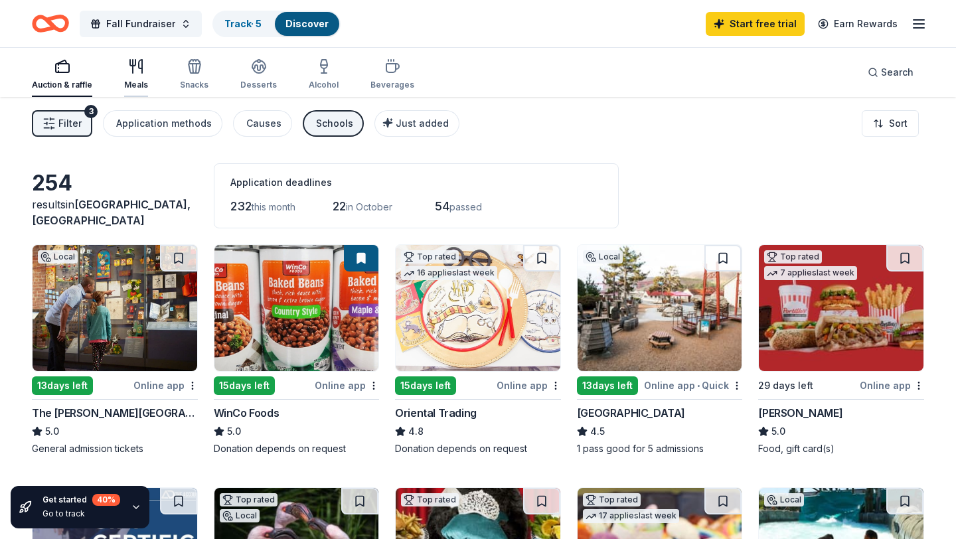
click at [137, 68] on icon "button" at bounding box center [136, 66] width 16 height 16
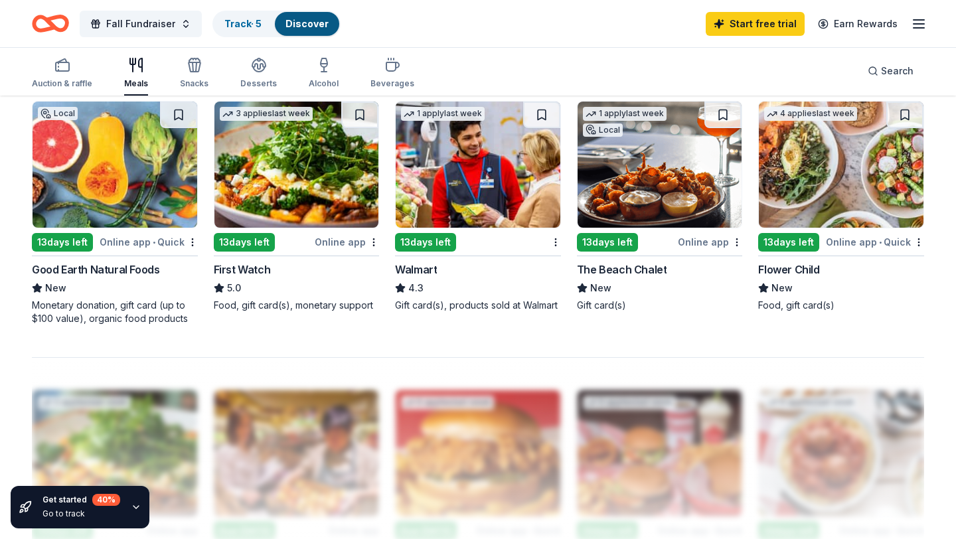
scroll to position [914, 0]
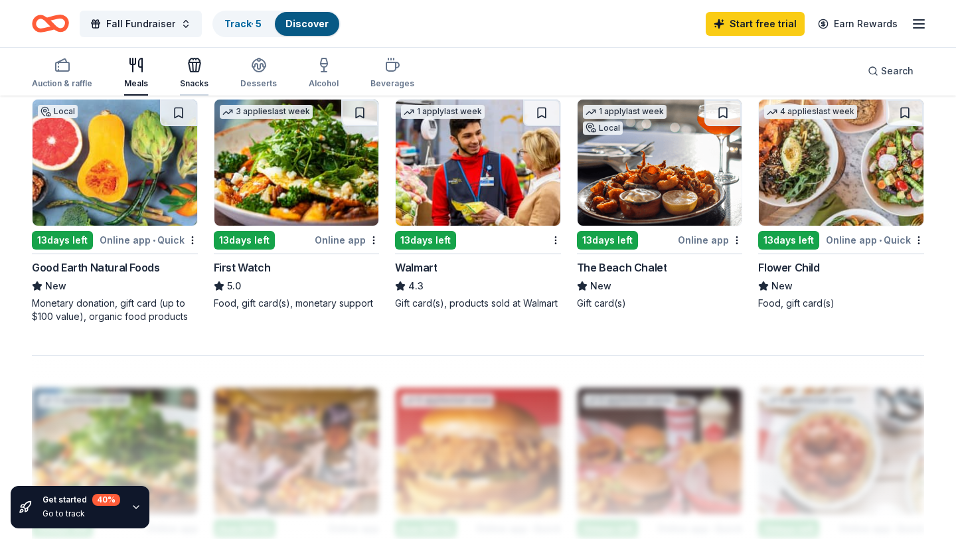
click at [190, 85] on div "Snacks" at bounding box center [194, 83] width 29 height 11
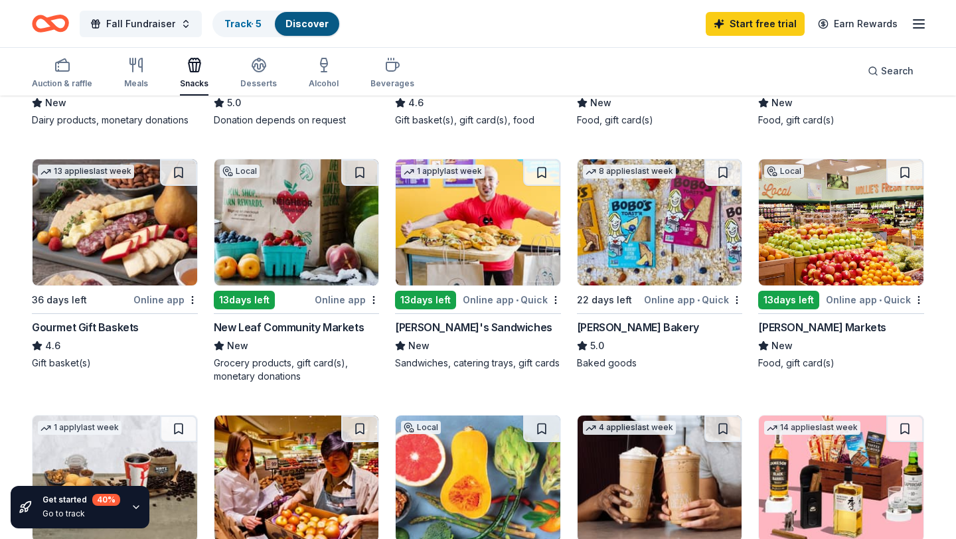
scroll to position [325, 0]
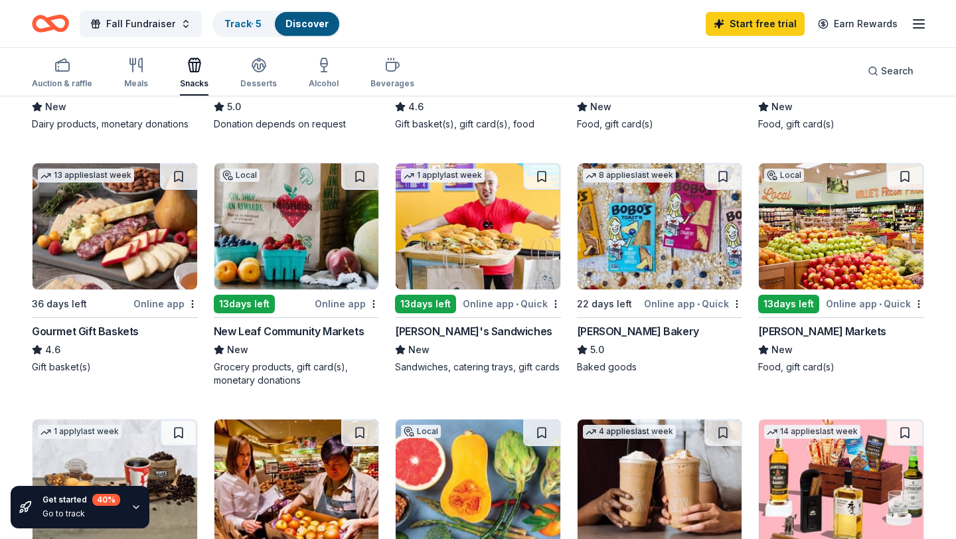
click at [464, 216] on img at bounding box center [478, 226] width 165 height 126
click at [260, 71] on icon "button" at bounding box center [259, 65] width 16 height 16
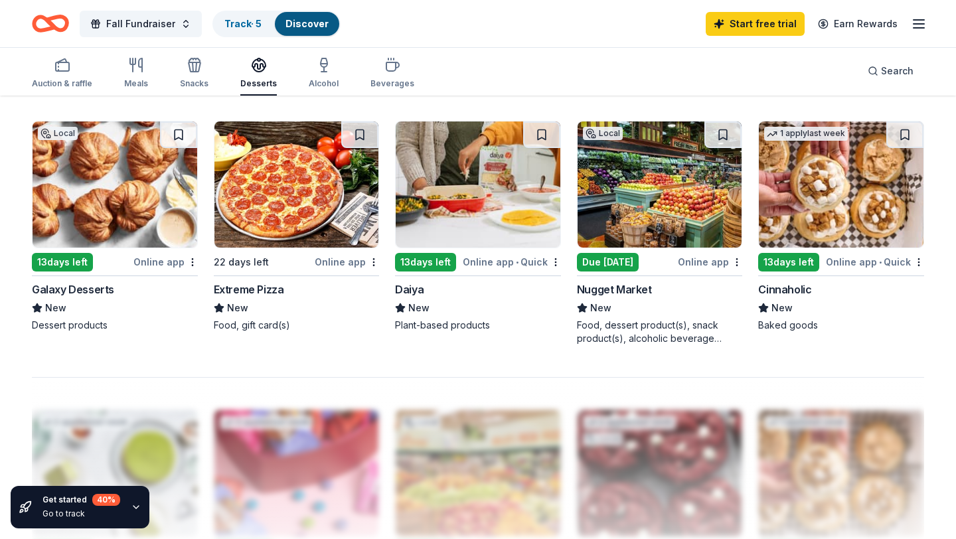
scroll to position [895, 0]
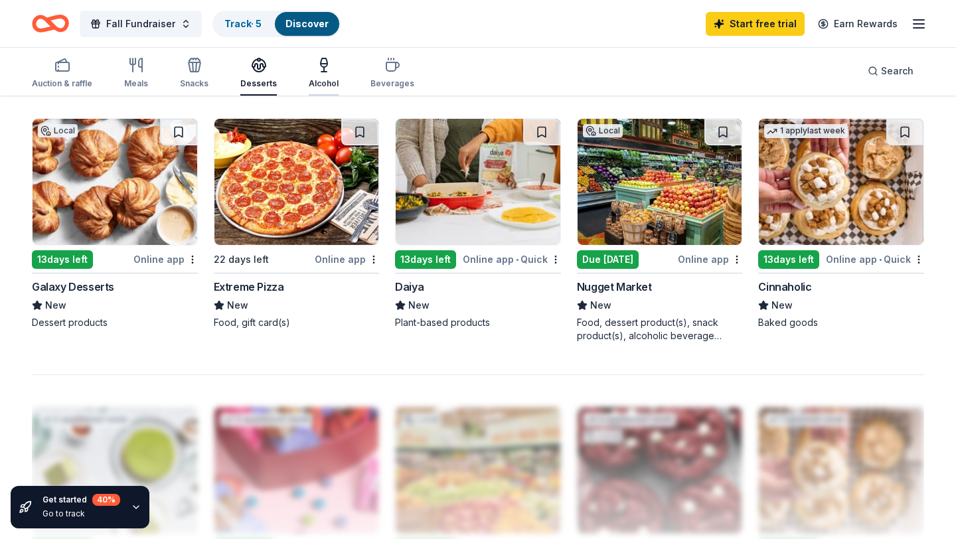
click at [321, 72] on icon "button" at bounding box center [323, 72] width 5 height 0
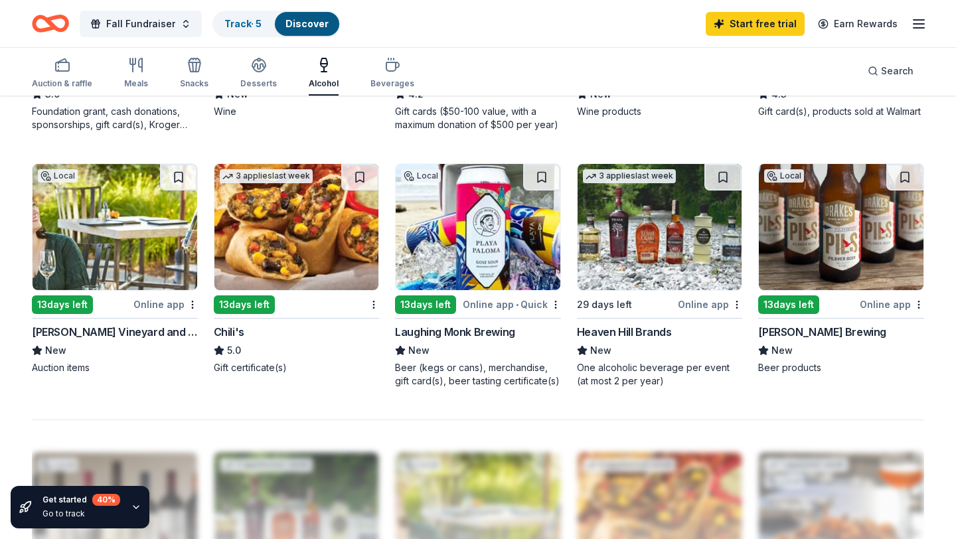
scroll to position [854, 0]
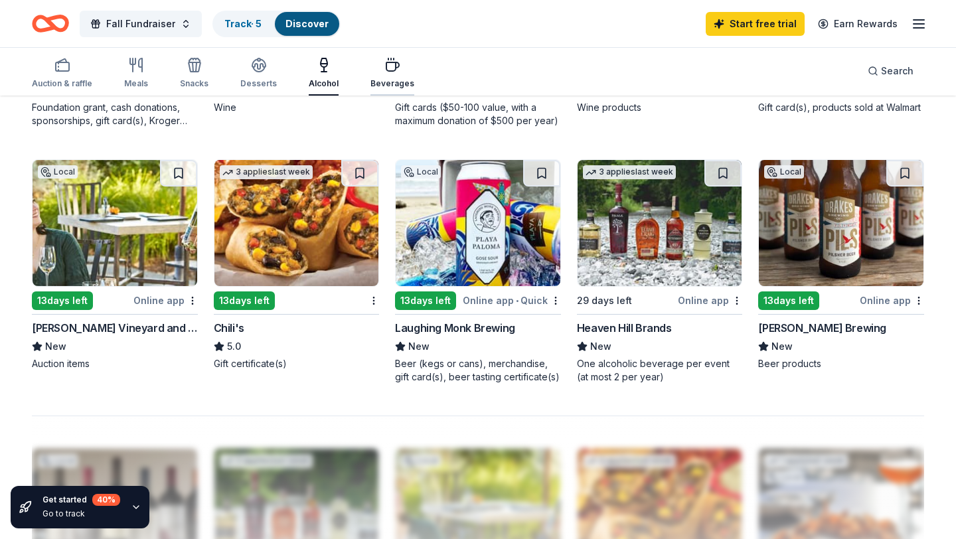
click at [390, 64] on icon "button" at bounding box center [392, 66] width 13 height 9
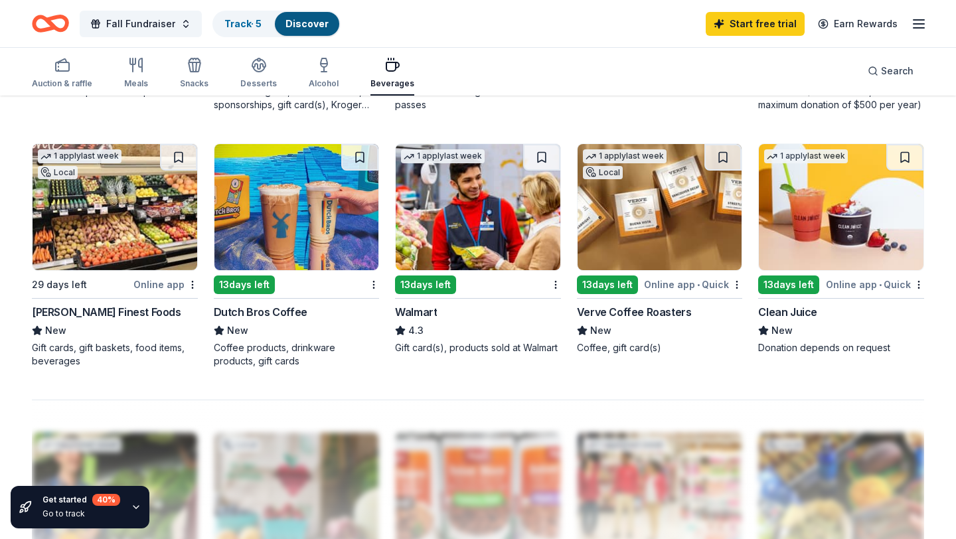
scroll to position [870, 0]
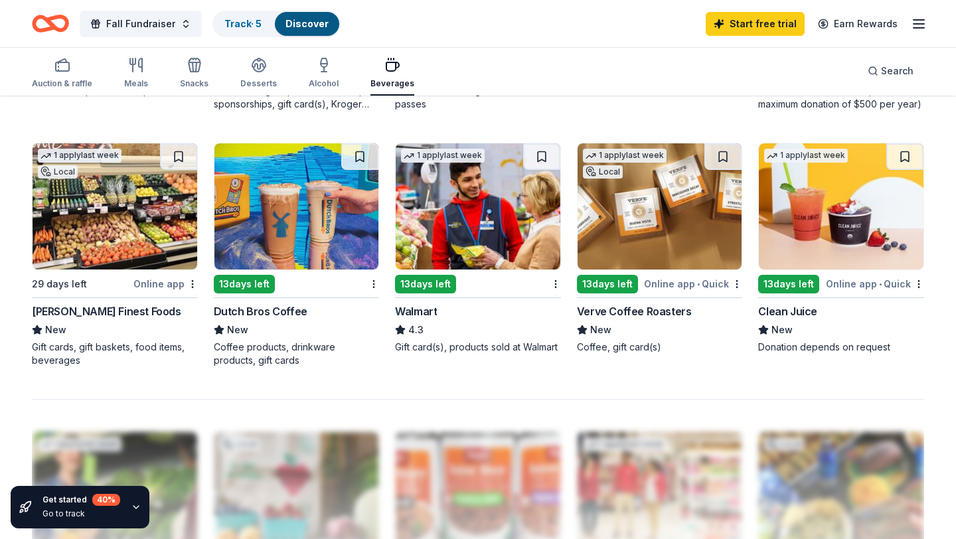
click at [653, 189] on img at bounding box center [660, 206] width 165 height 126
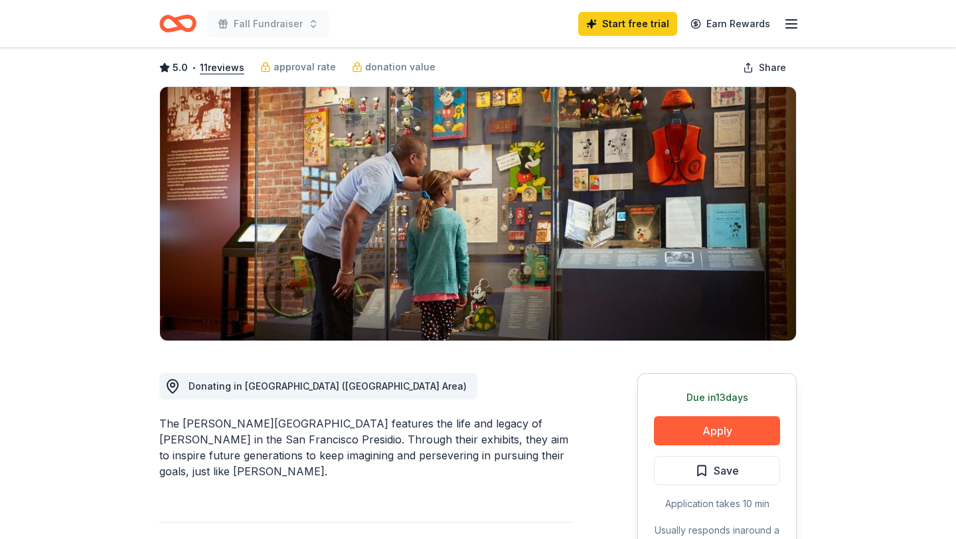
scroll to position [62, 0]
click at [691, 427] on button "Apply" at bounding box center [717, 430] width 126 height 29
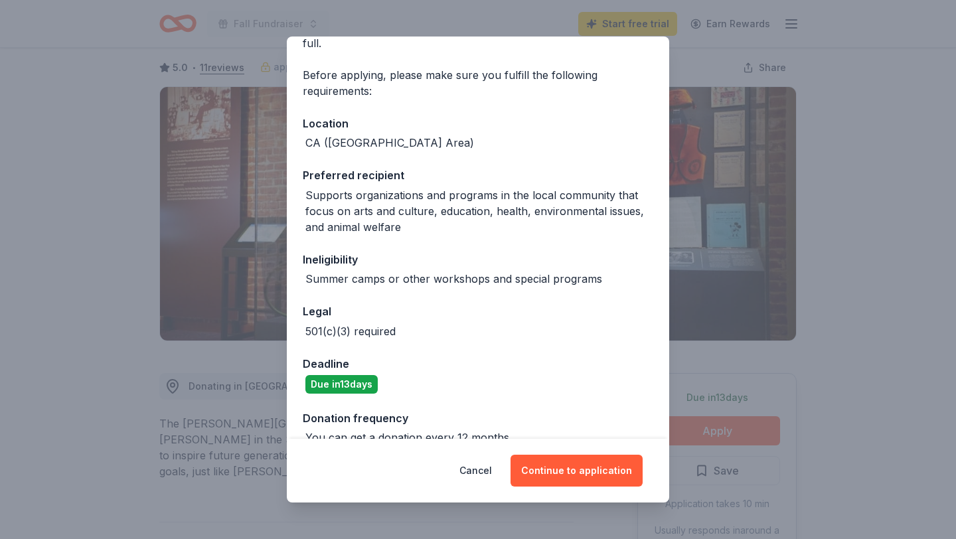
scroll to position [104, 0]
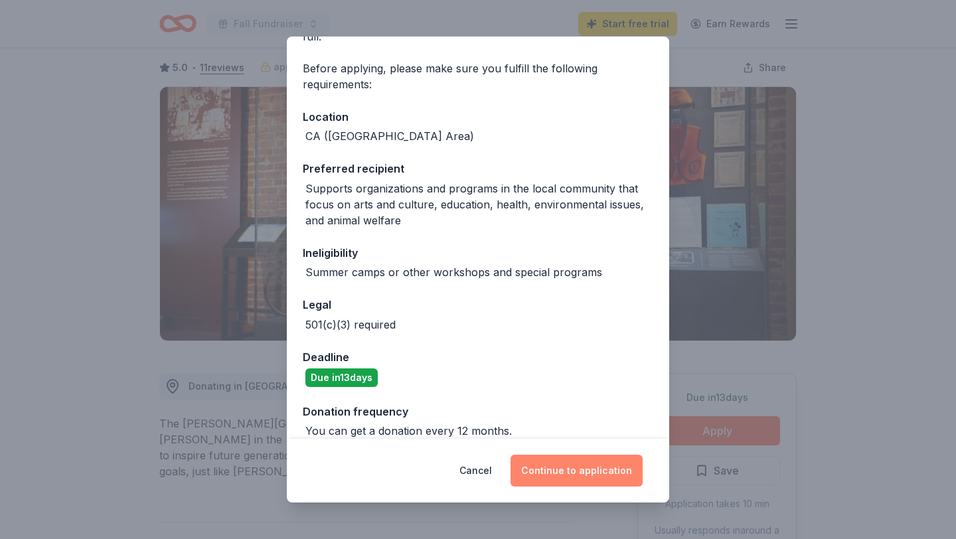
click at [558, 472] on button "Continue to application" at bounding box center [576, 471] width 132 height 32
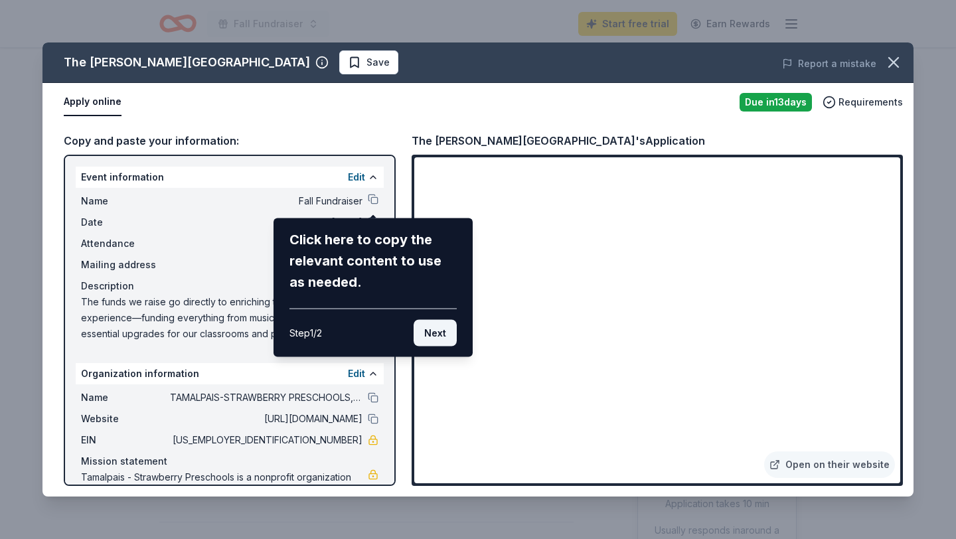
click at [440, 332] on button "Next" at bounding box center [435, 333] width 43 height 27
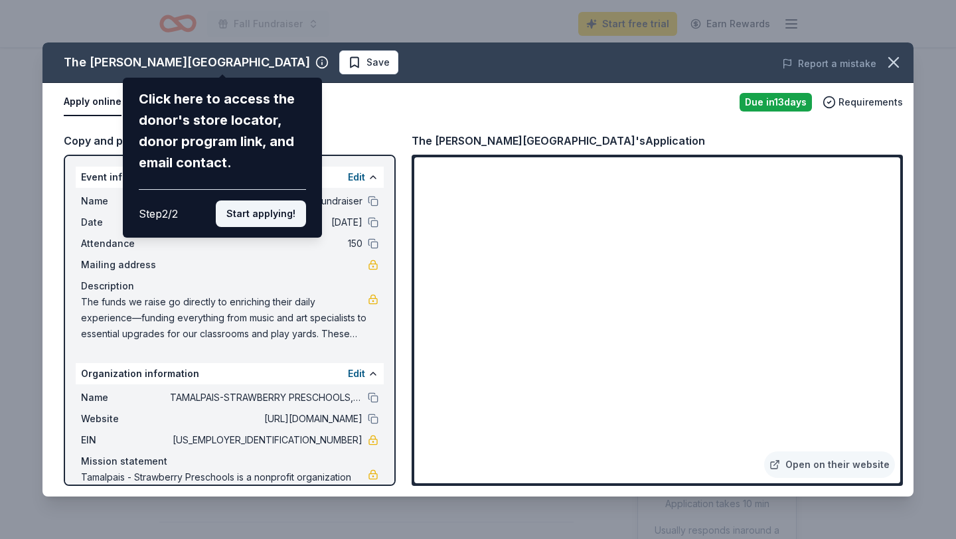
click at [289, 207] on button "Start applying!" at bounding box center [261, 213] width 90 height 27
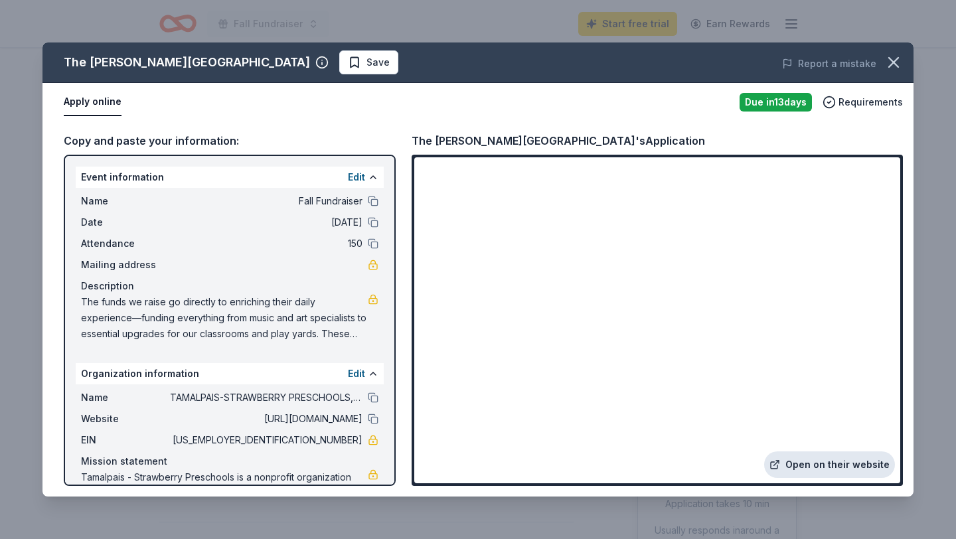
click at [832, 469] on link "Open on their website" at bounding box center [829, 464] width 131 height 27
click at [884, 56] on button "button" at bounding box center [893, 62] width 29 height 29
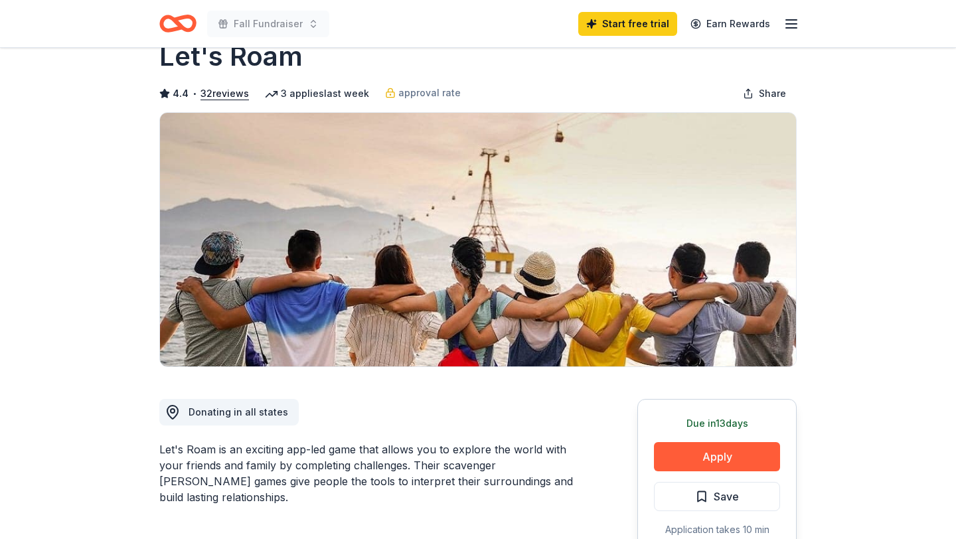
scroll to position [90, 0]
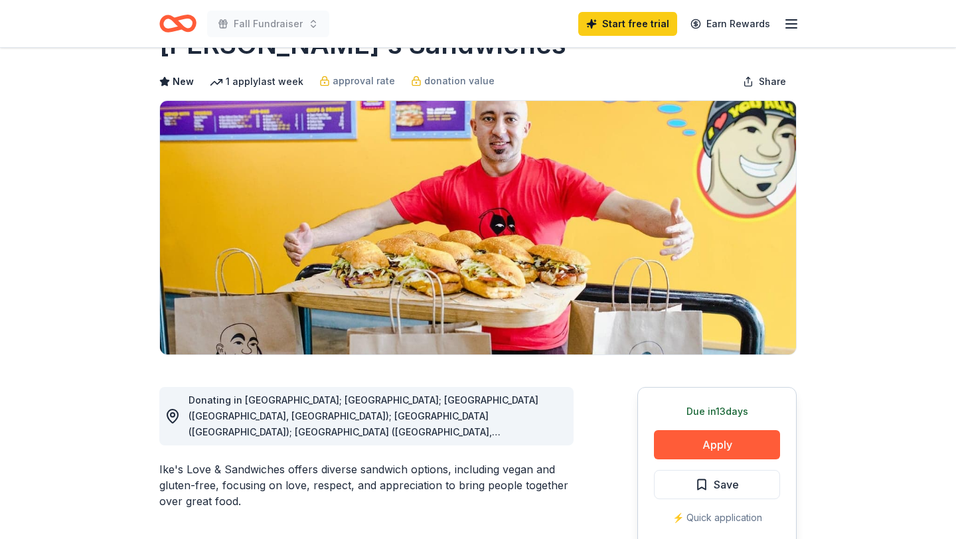
scroll to position [59, 0]
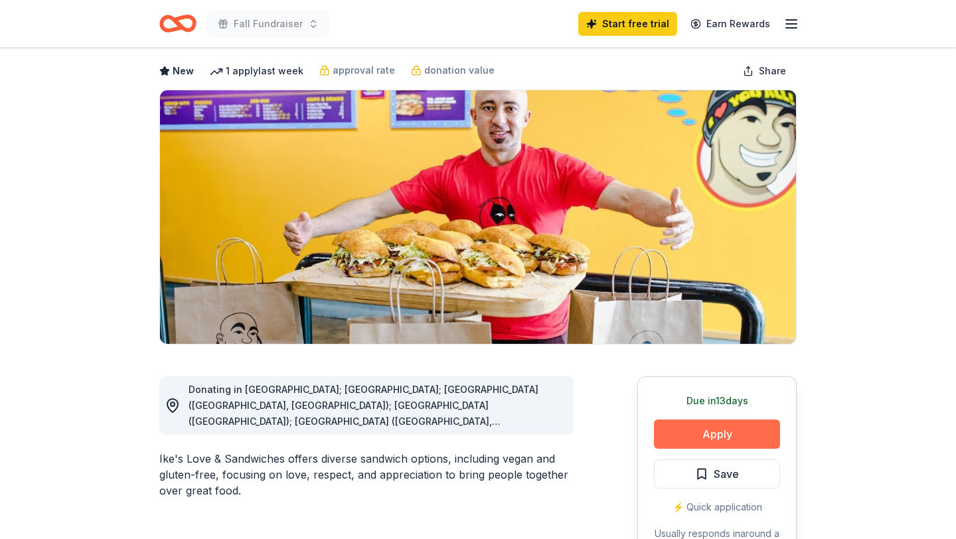
click at [695, 425] on button "Apply" at bounding box center [717, 434] width 126 height 29
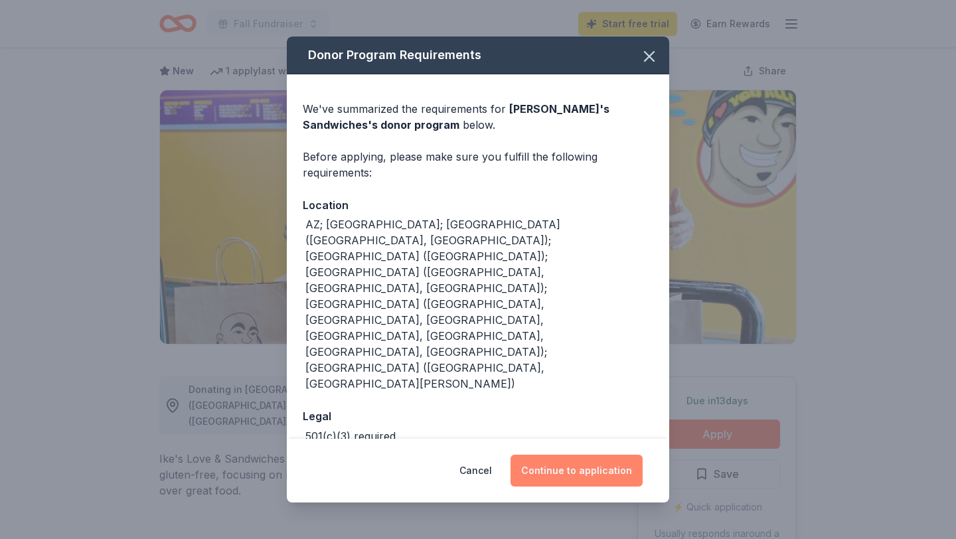
click at [551, 455] on button "Continue to application" at bounding box center [576, 471] width 132 height 32
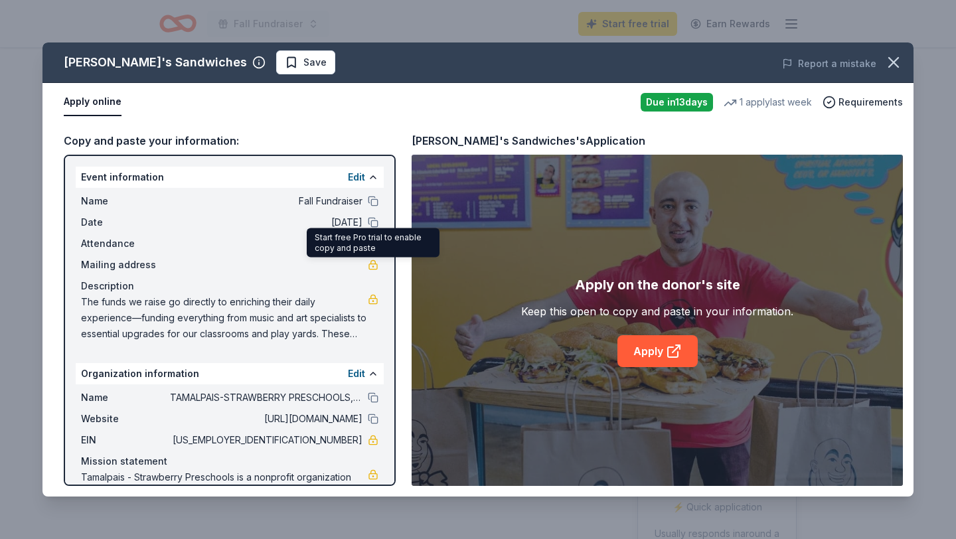
scroll to position [48, 0]
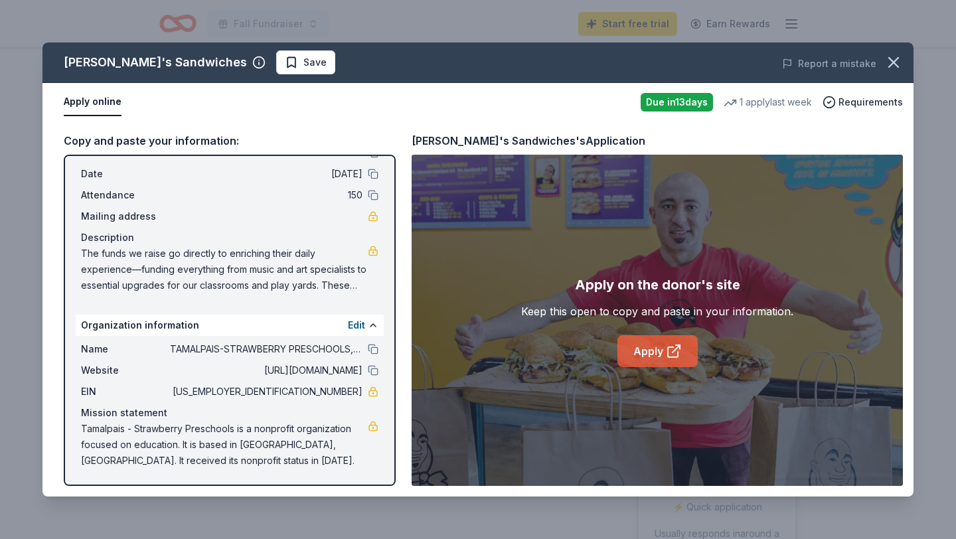
click at [646, 352] on link "Apply" at bounding box center [657, 351] width 80 height 32
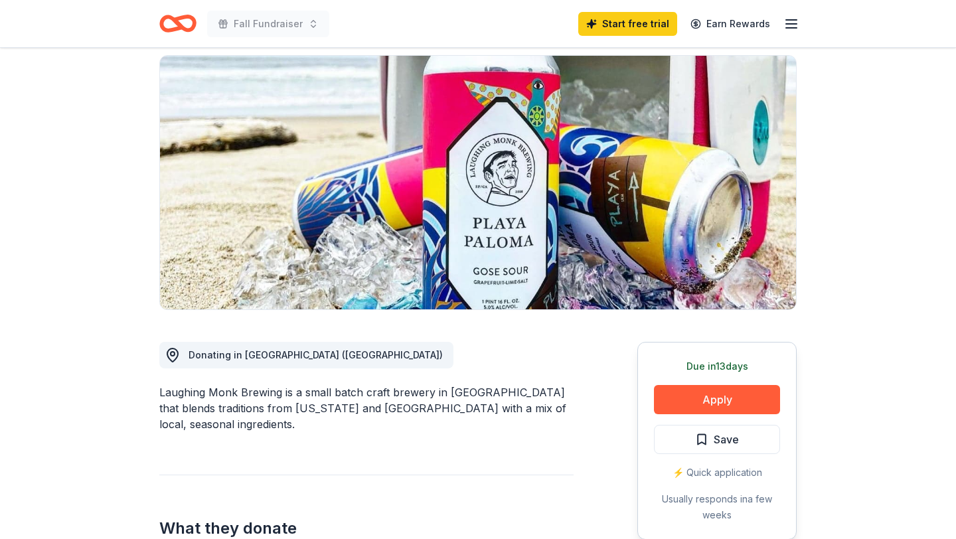
scroll to position [95, 0]
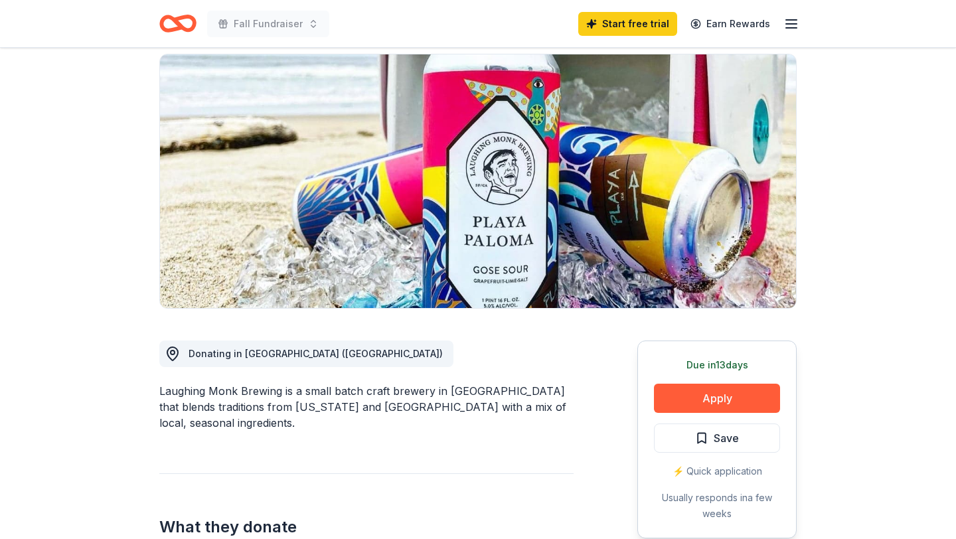
click at [715, 383] on div "Due in 13 days Apply Save ⚡️ Quick application Usually responds in a few weeks" at bounding box center [716, 440] width 159 height 198
click at [718, 390] on button "Apply" at bounding box center [717, 398] width 126 height 29
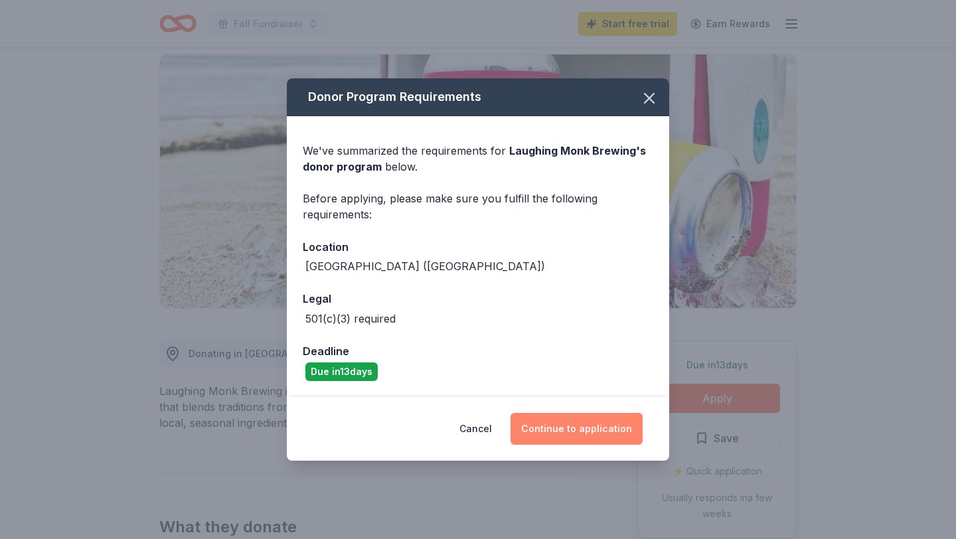
click at [564, 437] on button "Continue to application" at bounding box center [576, 429] width 132 height 32
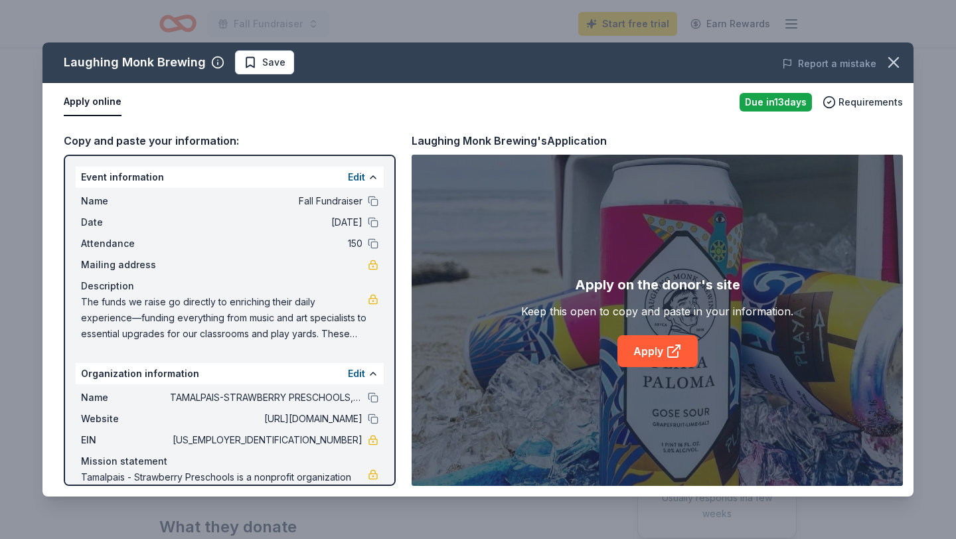
click at [657, 366] on div "Apply on the donor's site Keep this open to copy and paste in your information.…" at bounding box center [657, 320] width 272 height 93
click at [663, 348] on link "Apply" at bounding box center [657, 351] width 80 height 32
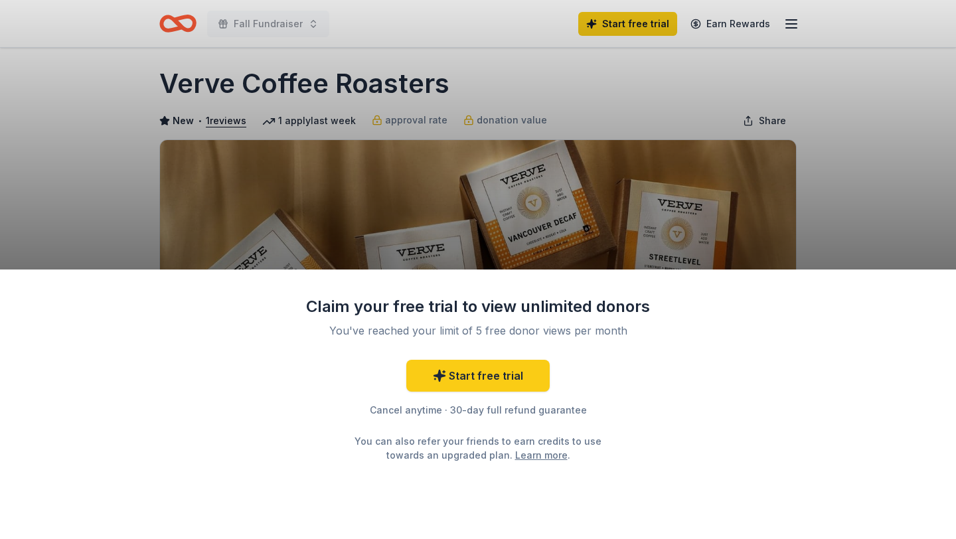
scroll to position [11, 0]
